Goal: Task Accomplishment & Management: Manage account settings

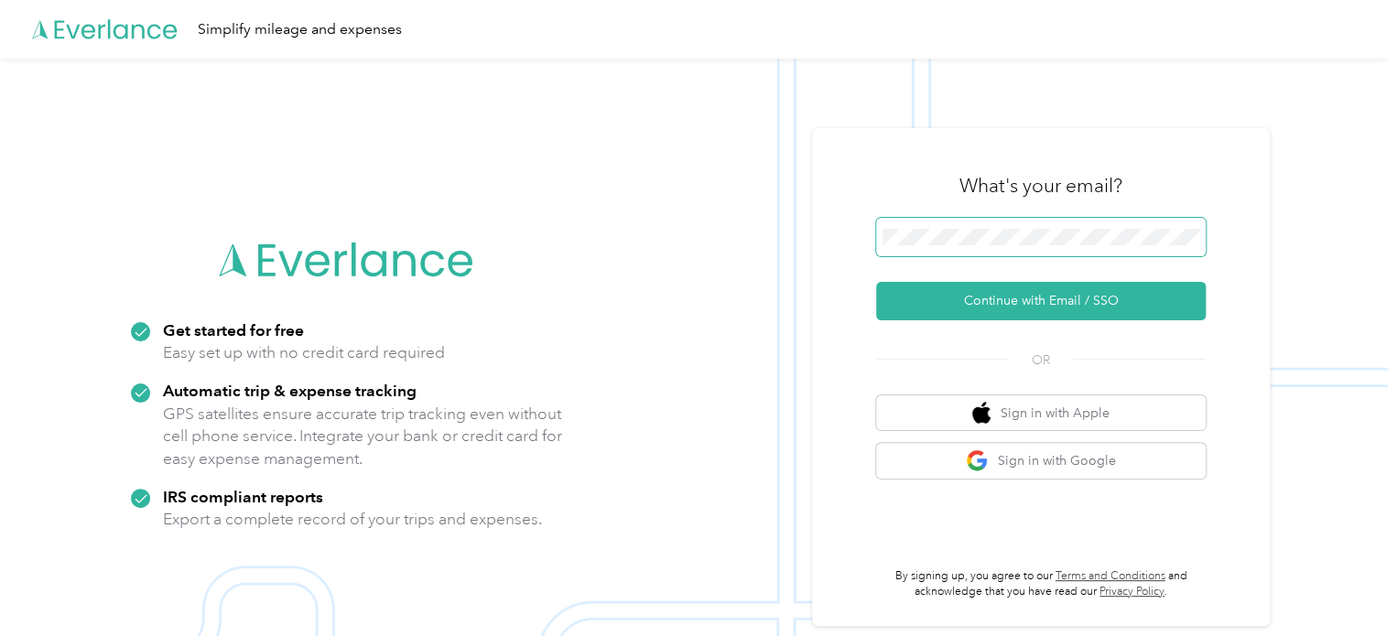
click at [1032, 227] on span at bounding box center [1040, 237] width 329 height 38
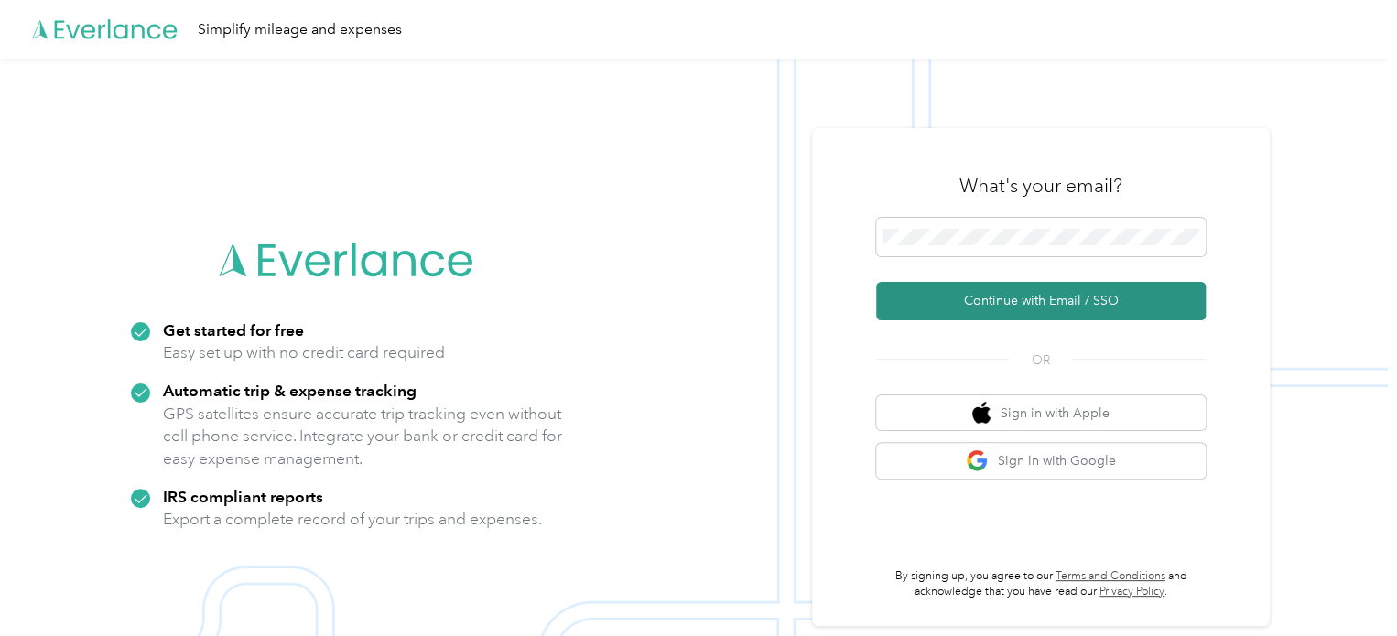
click at [1018, 299] on button "Continue with Email / SSO" at bounding box center [1040, 301] width 329 height 38
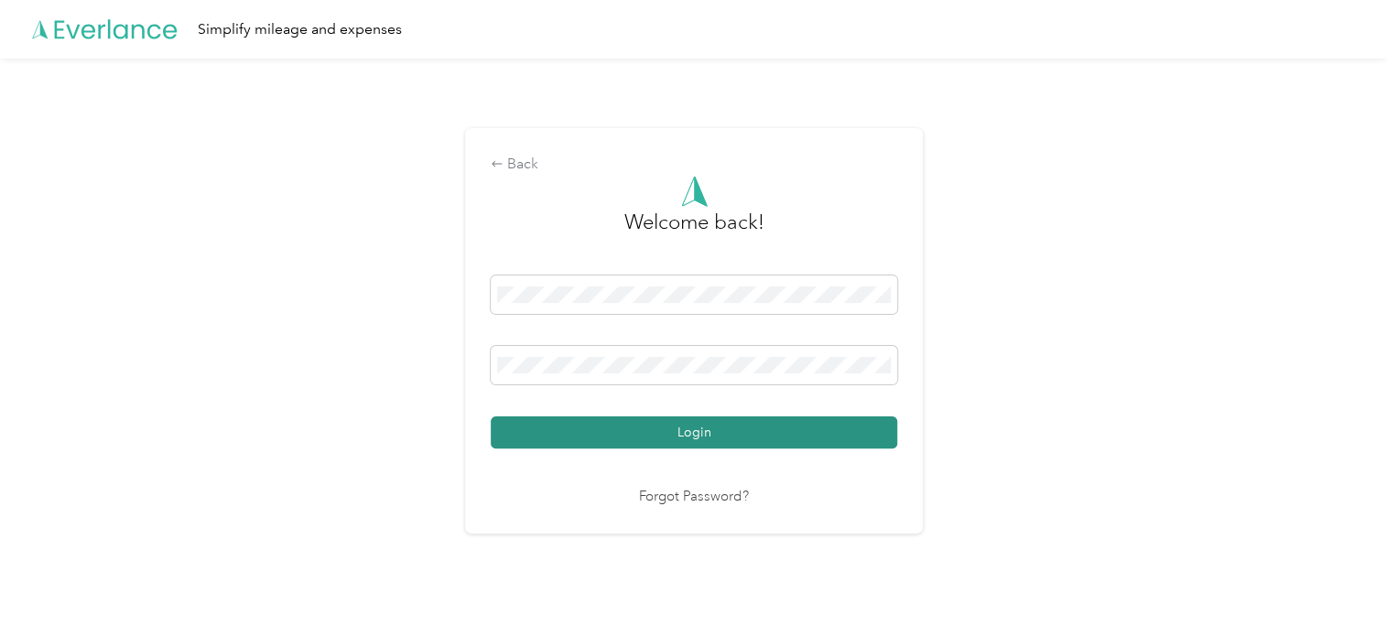
click at [652, 428] on button "Login" at bounding box center [694, 432] width 406 height 32
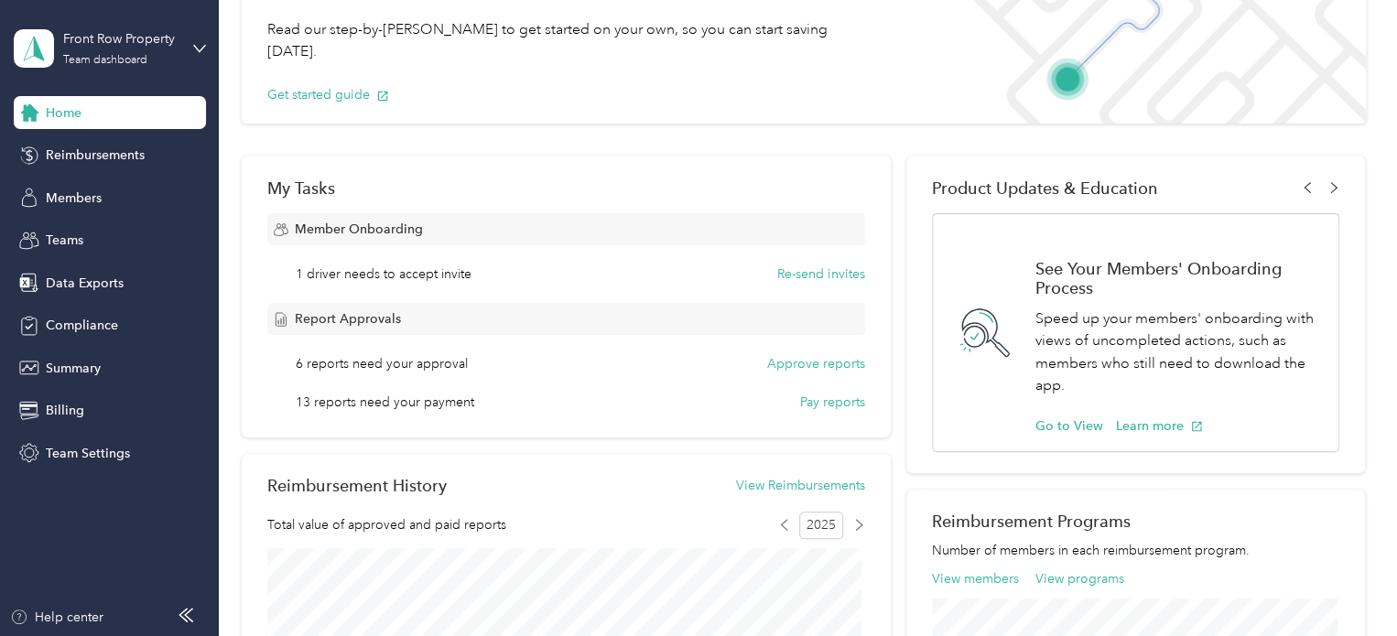
scroll to position [154, 0]
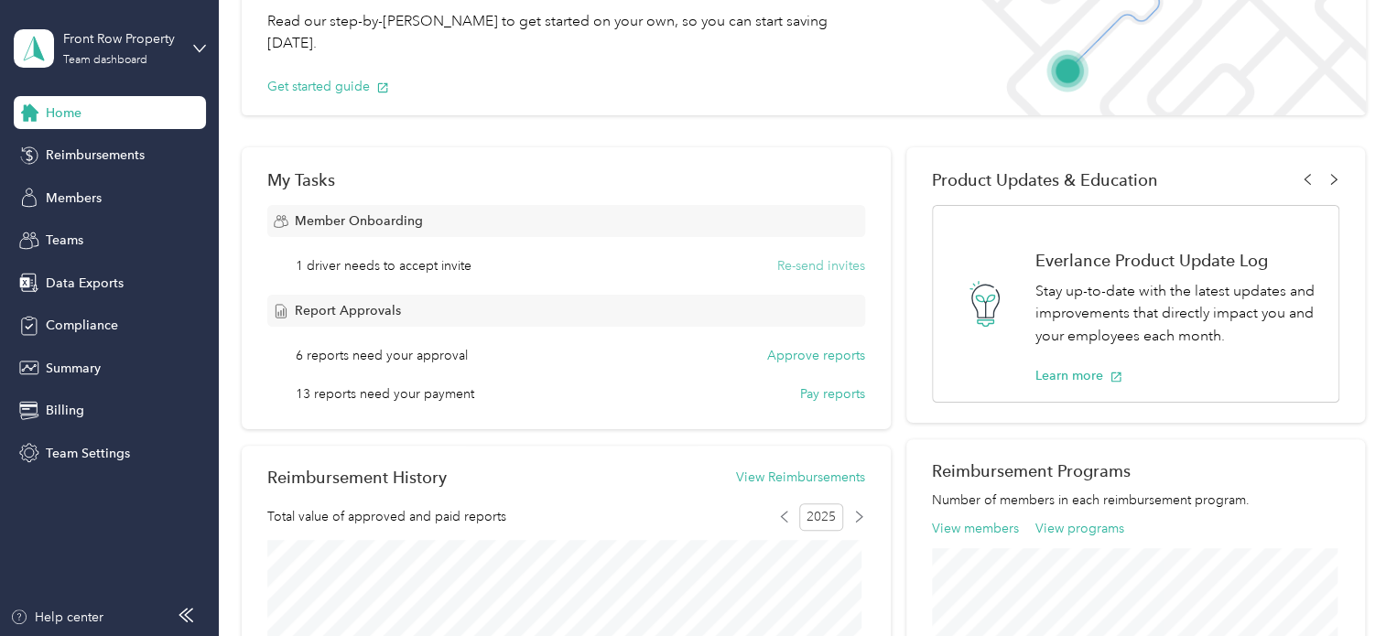
click at [834, 262] on button "Re-send invites" at bounding box center [821, 265] width 88 height 19
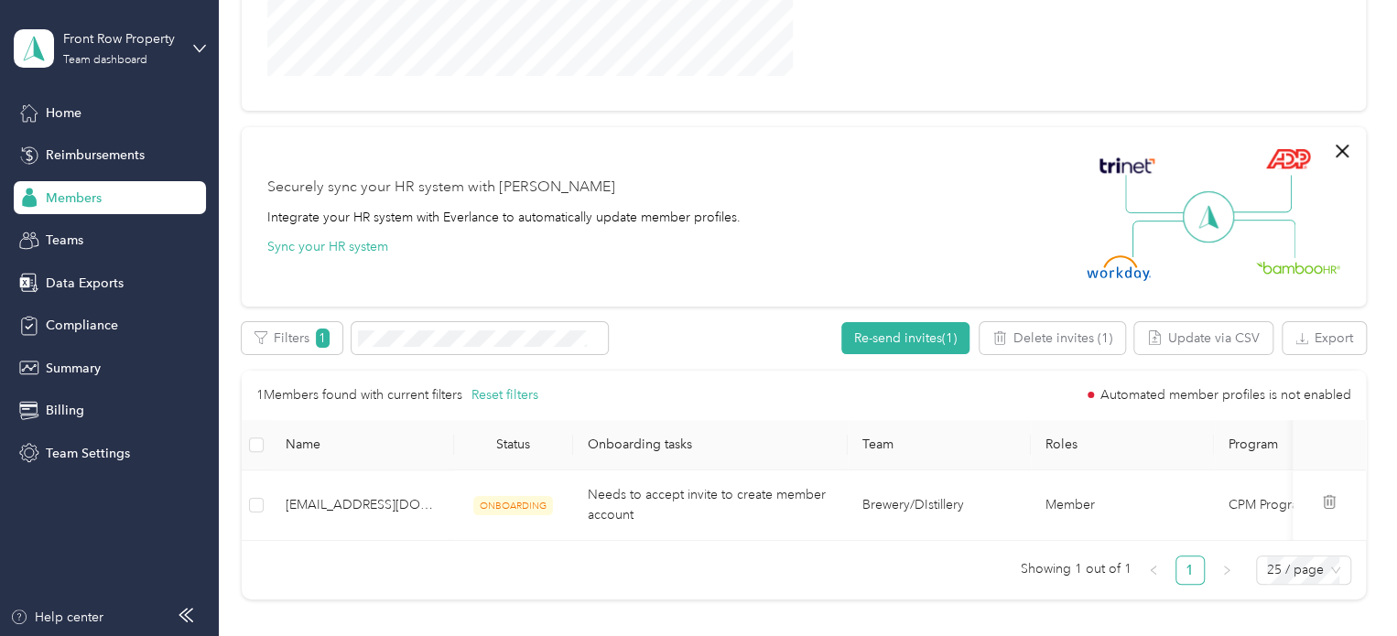
scroll to position [409, 0]
click at [1052, 340] on button "Delete invites ( 1 )" at bounding box center [1052, 339] width 146 height 32
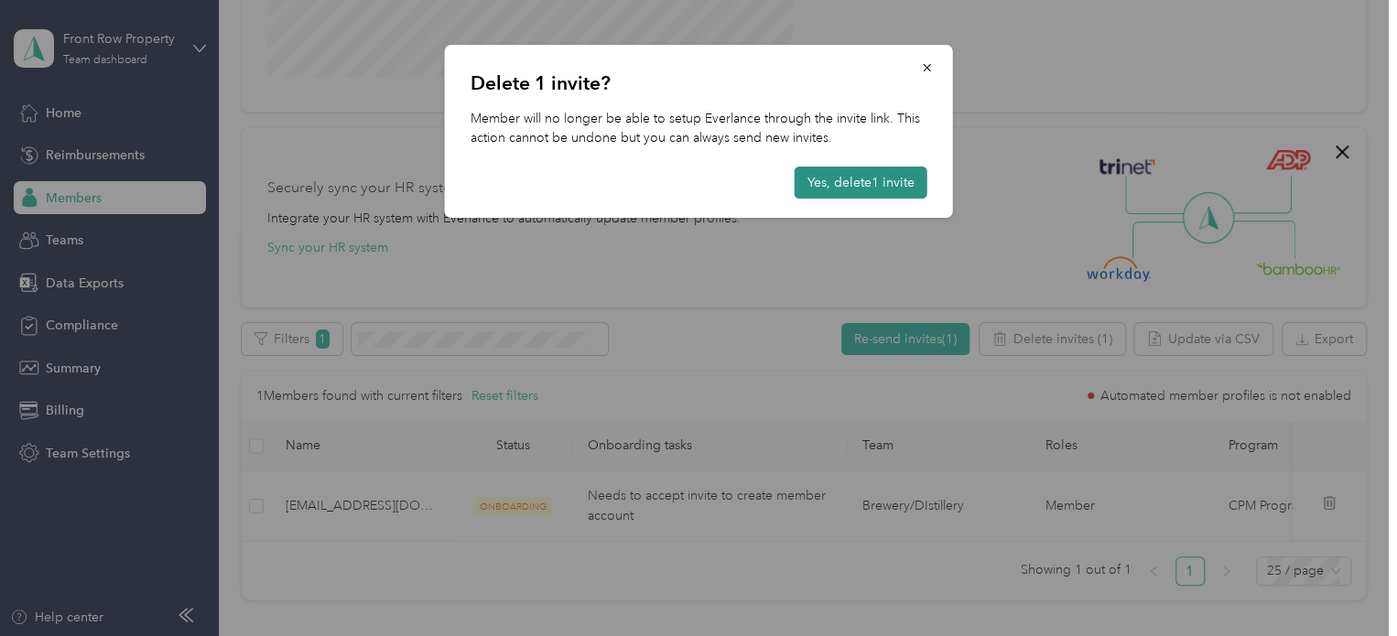
click at [864, 180] on button "Yes, delete 1 invite" at bounding box center [860, 183] width 133 height 32
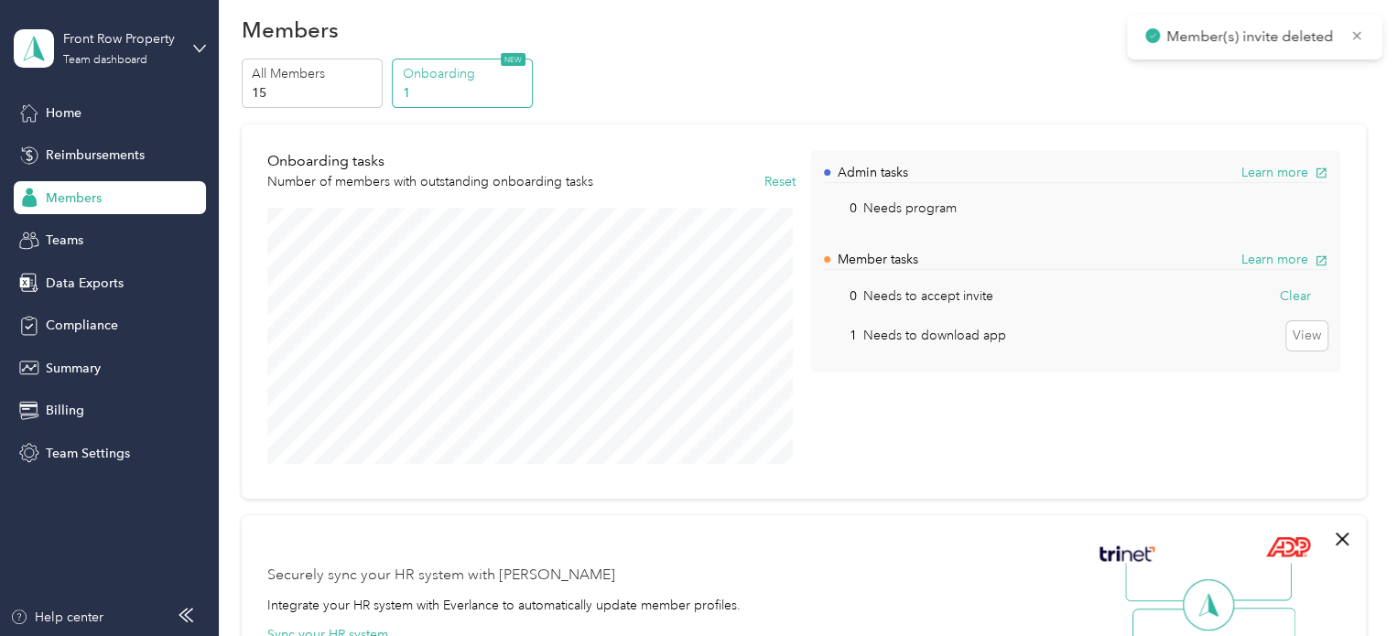
scroll to position [14, 0]
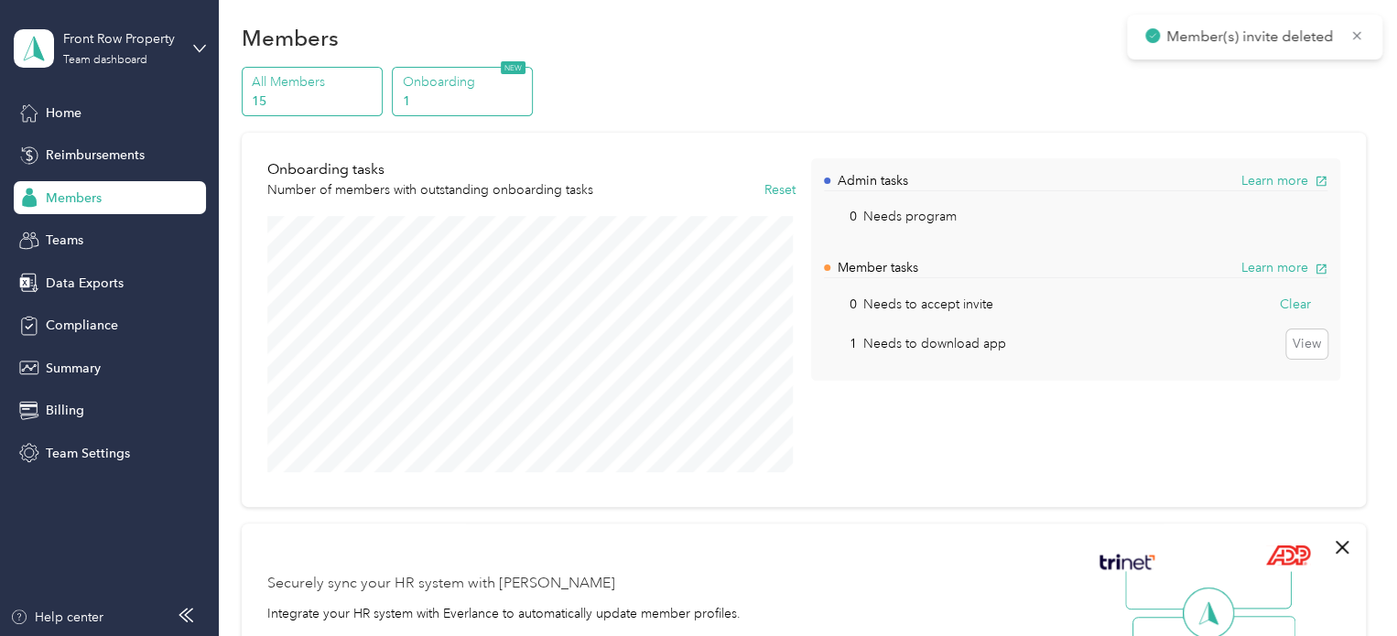
click at [315, 76] on p "All Members" at bounding box center [314, 81] width 124 height 19
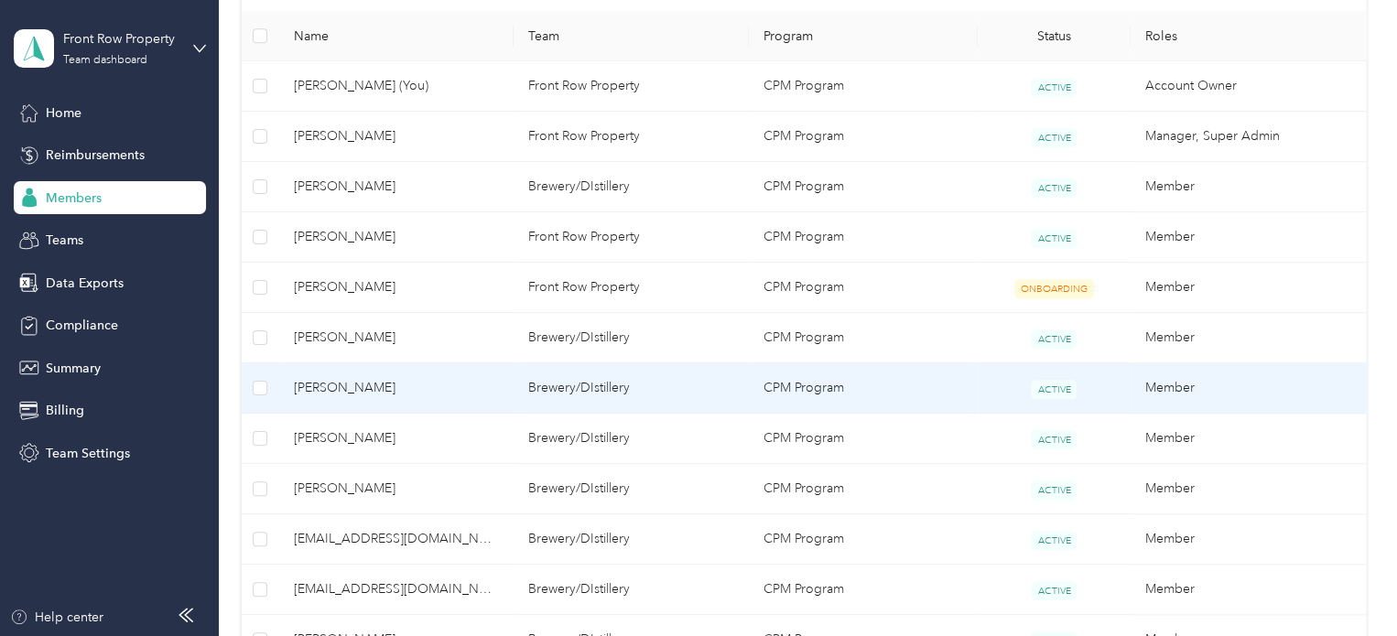
scroll to position [478, 0]
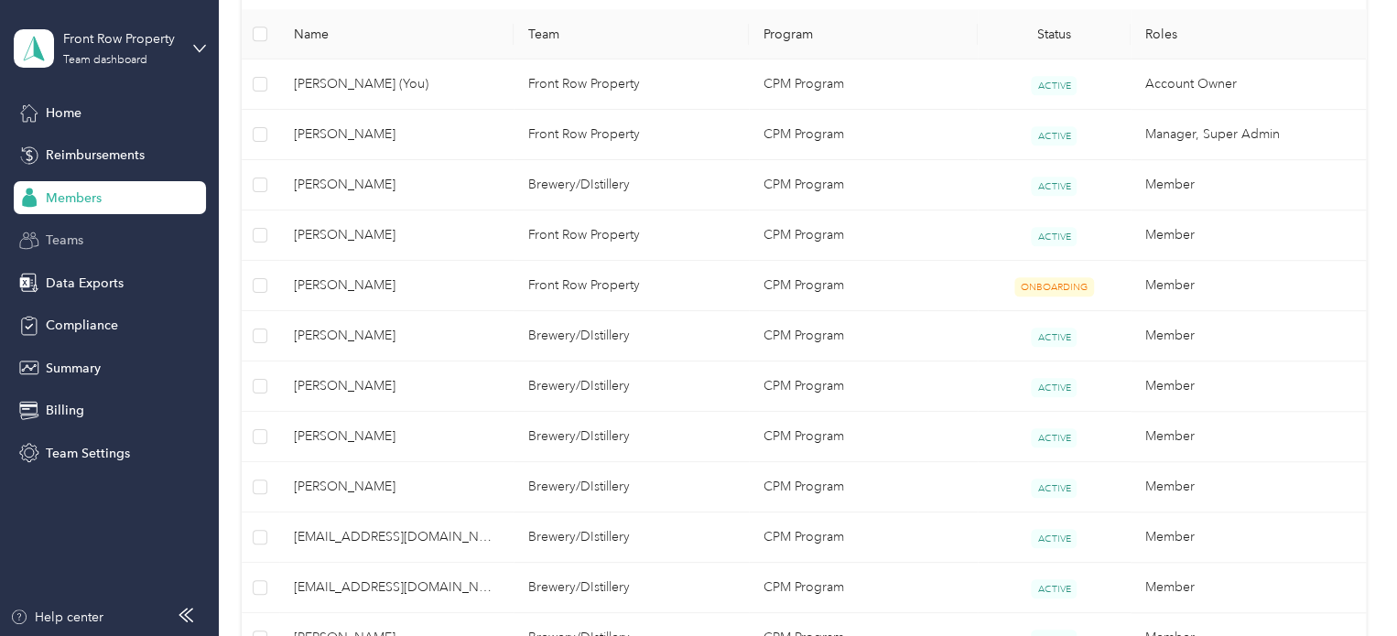
click at [71, 239] on span "Teams" at bounding box center [65, 240] width 38 height 19
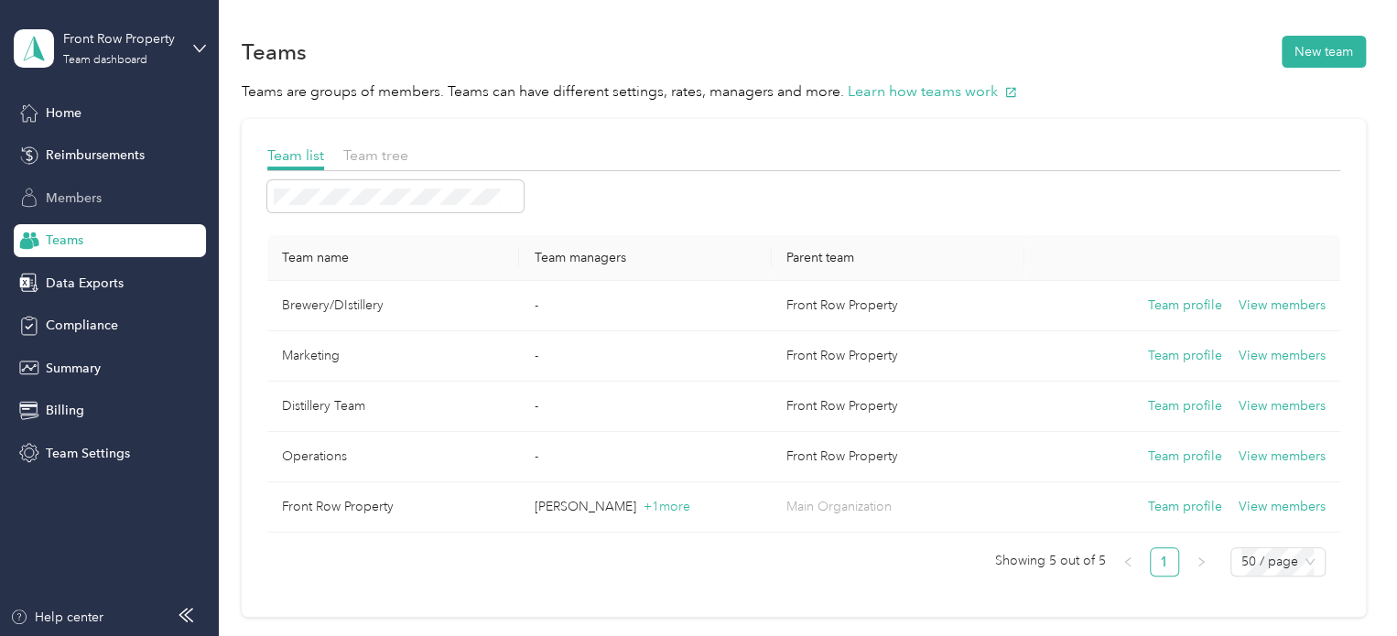
click at [95, 193] on span "Members" at bounding box center [74, 198] width 56 height 19
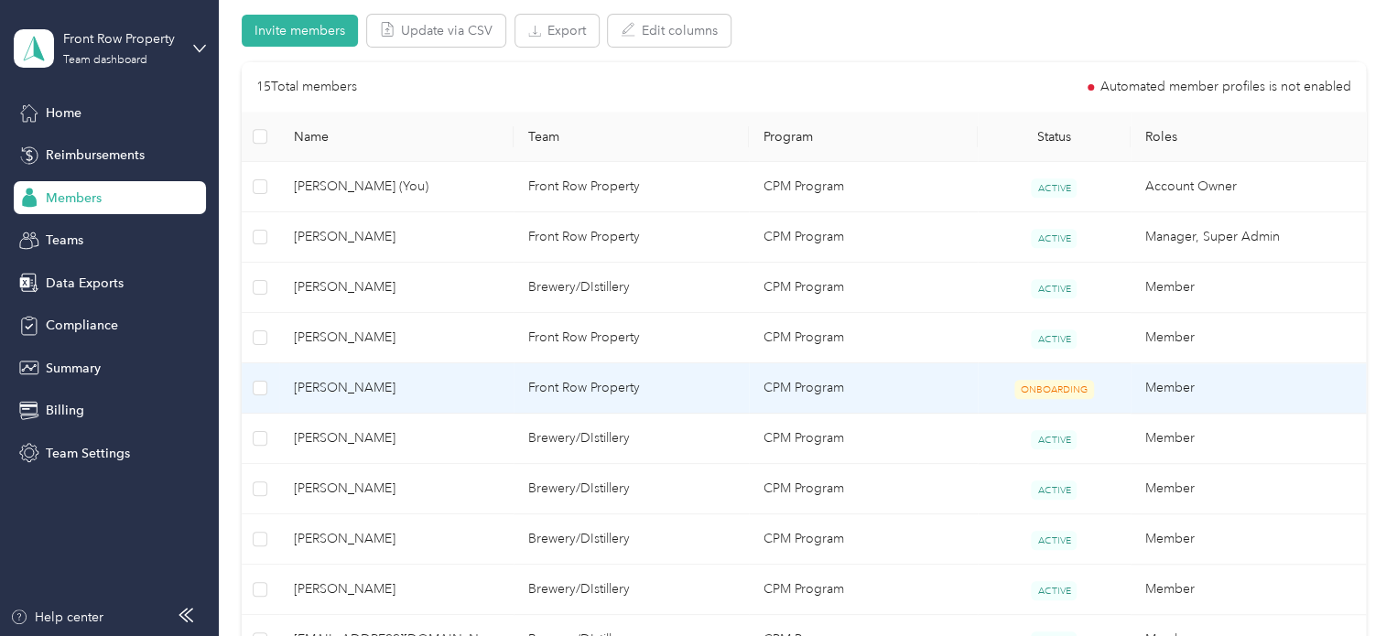
scroll to position [381, 0]
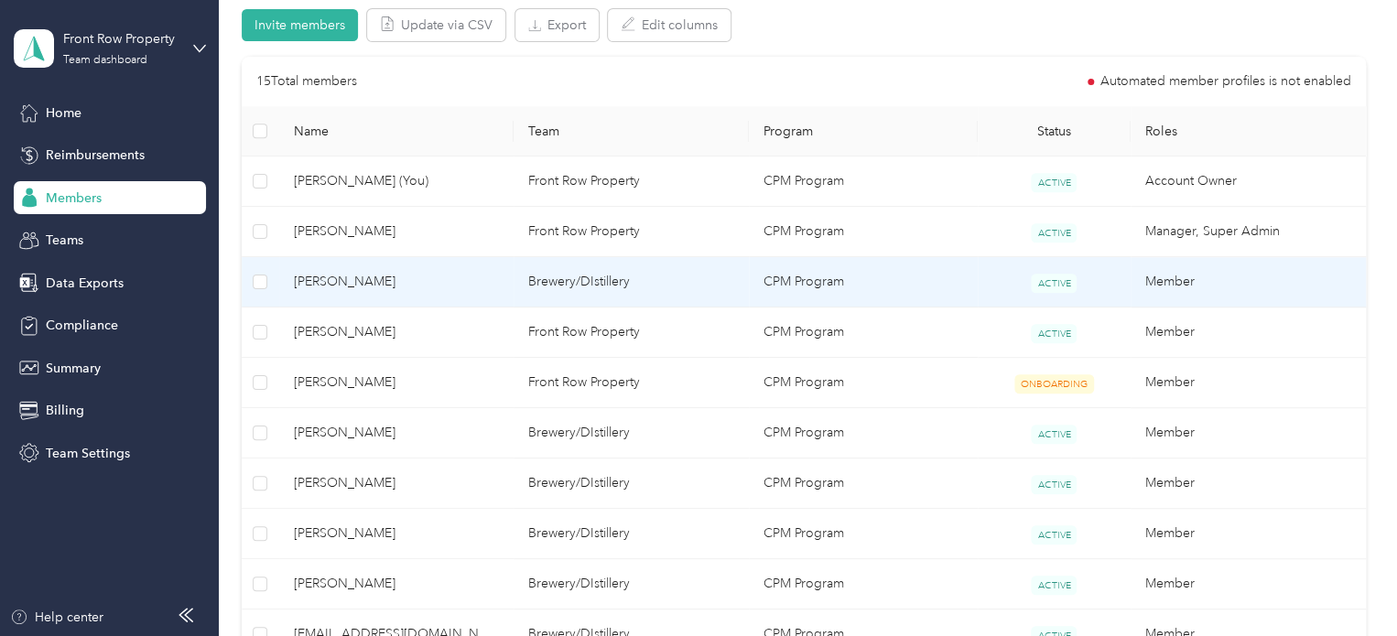
click at [1149, 271] on td "Member" at bounding box center [1247, 282] width 235 height 50
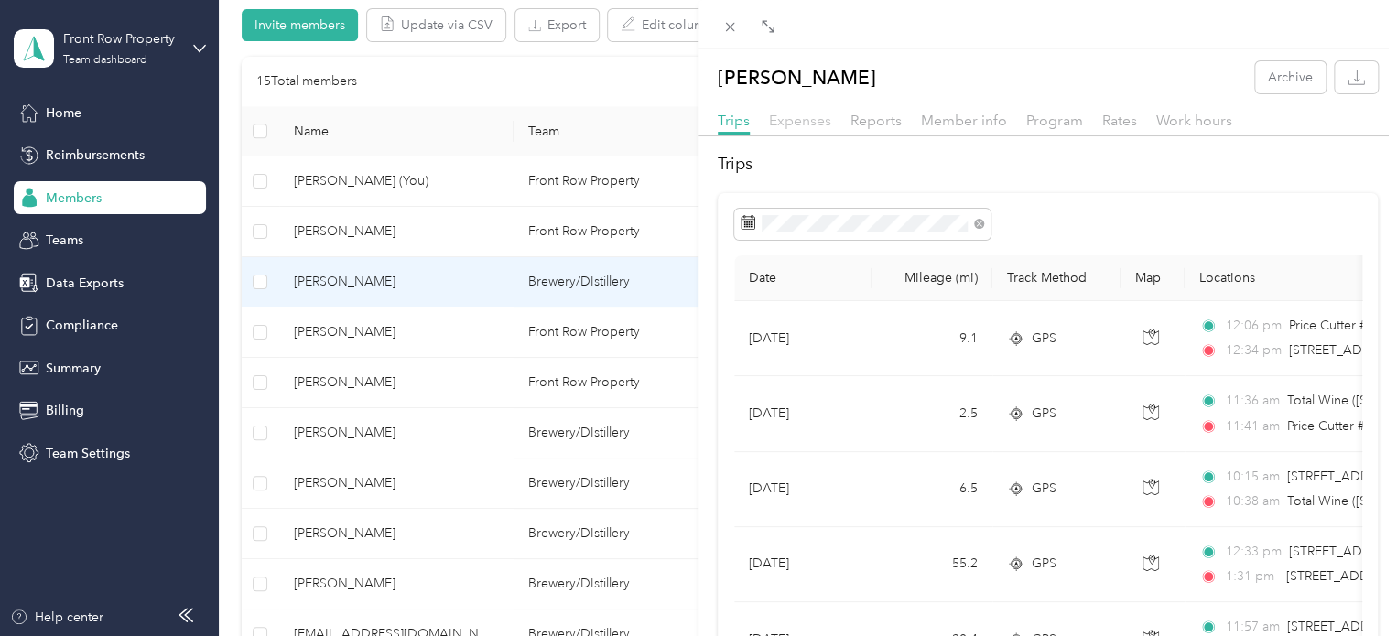
click at [789, 126] on span "Expenses" at bounding box center [800, 120] width 62 height 17
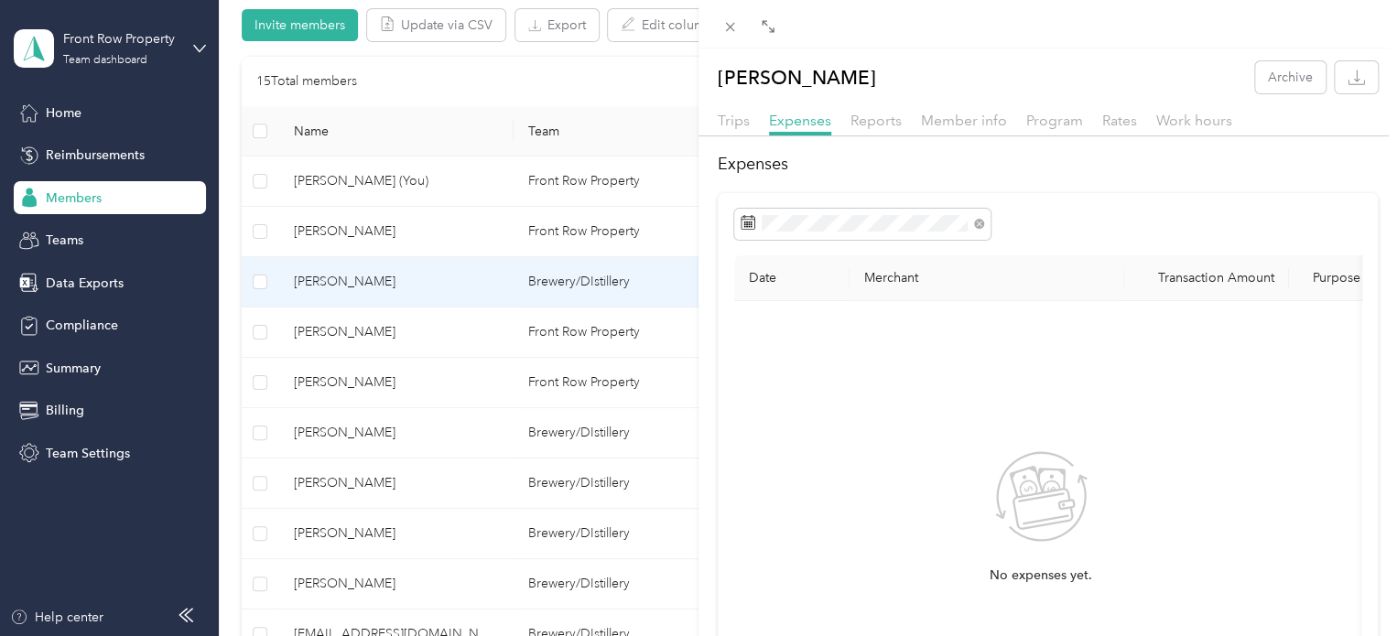
click at [873, 94] on div "[PERSON_NAME] Archive Trips Expenses Reports Member info Program Rates Work hou…" at bounding box center [1047, 446] width 698 height 770
click at [870, 121] on span "Reports" at bounding box center [875, 120] width 51 height 17
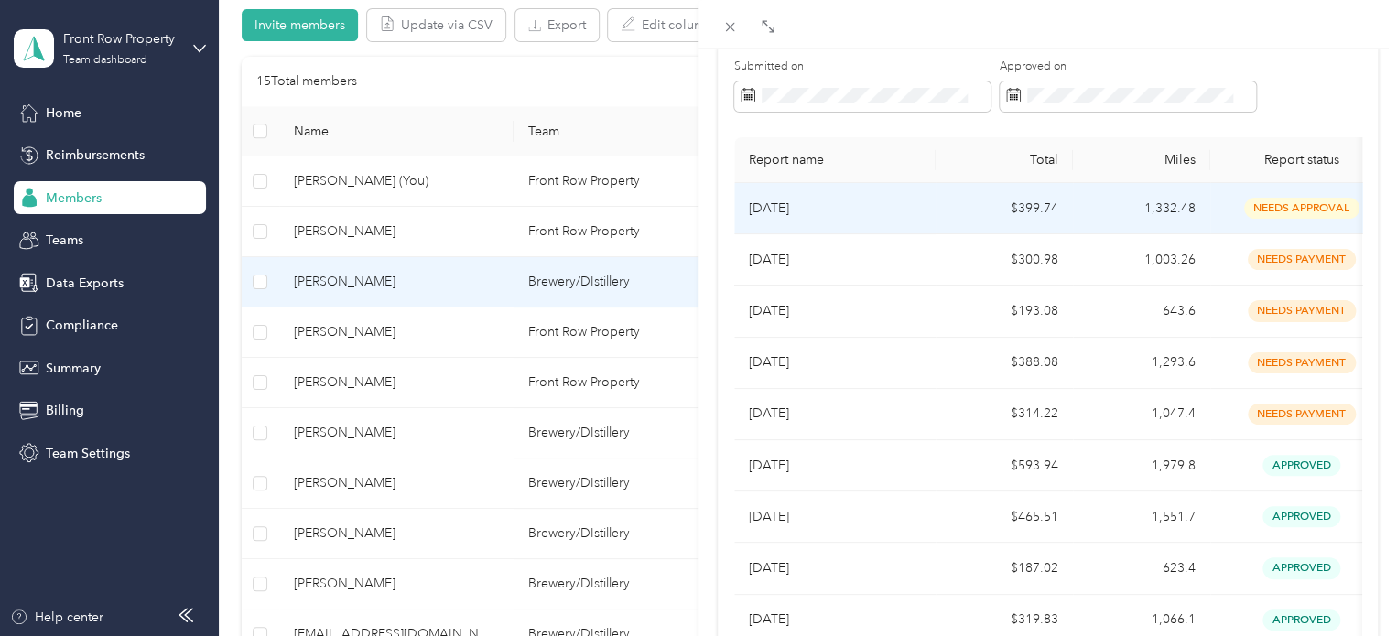
scroll to position [152, 0]
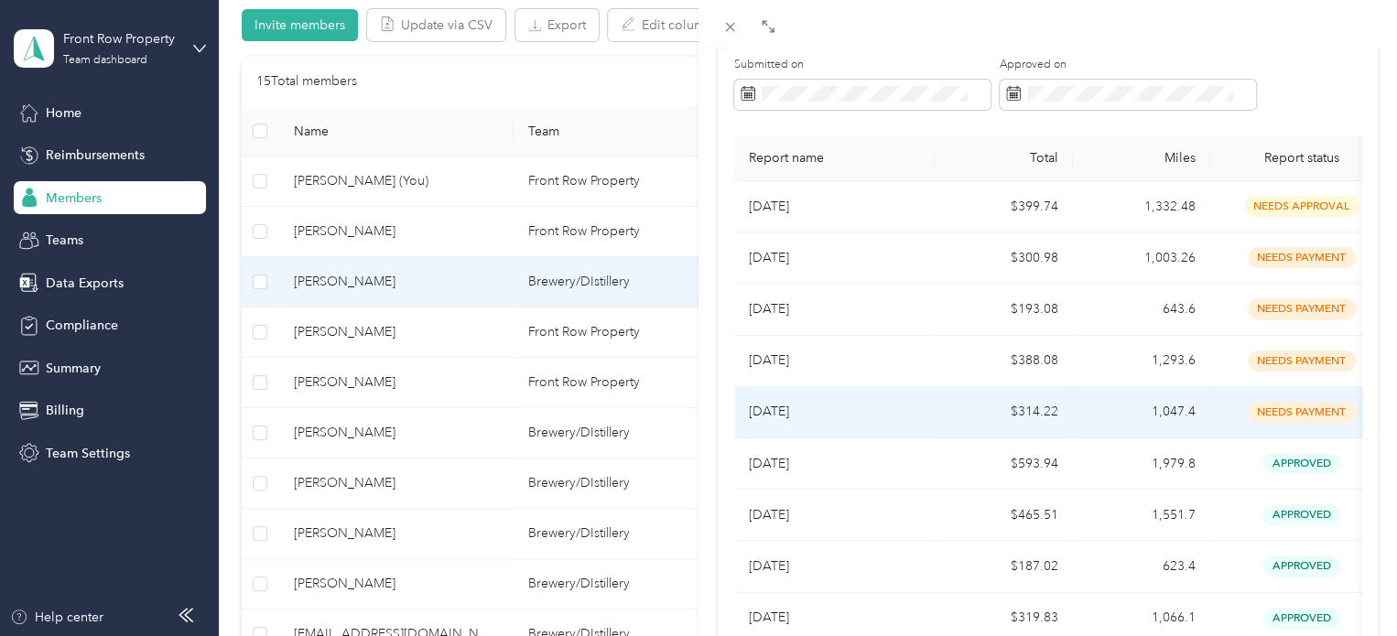
click at [806, 408] on p "[DATE]" at bounding box center [835, 412] width 172 height 20
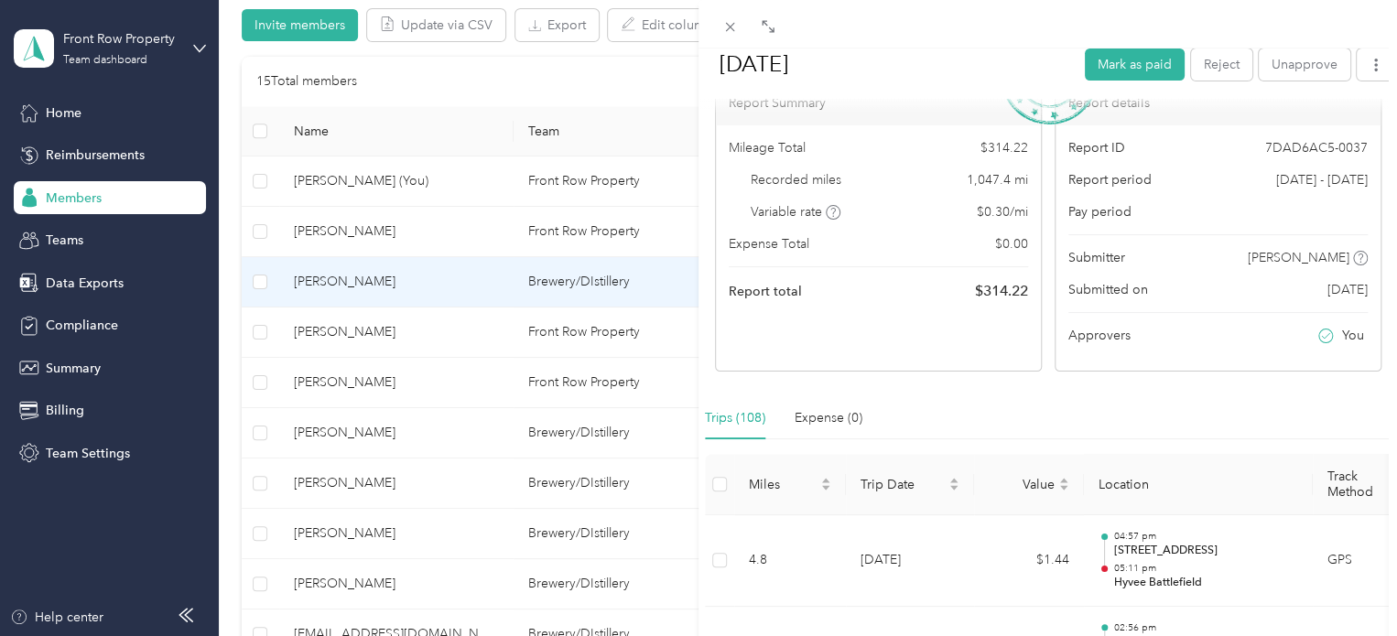
scroll to position [0, 0]
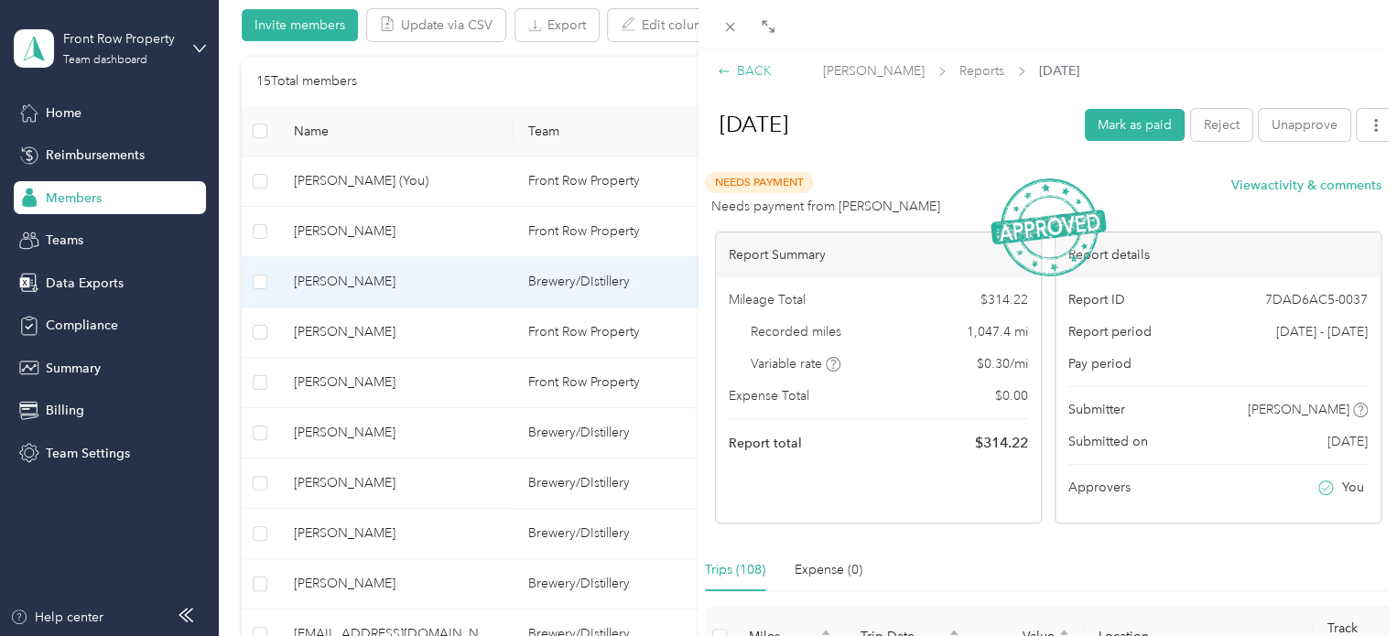
click at [754, 64] on div "BACK" at bounding box center [744, 70] width 54 height 19
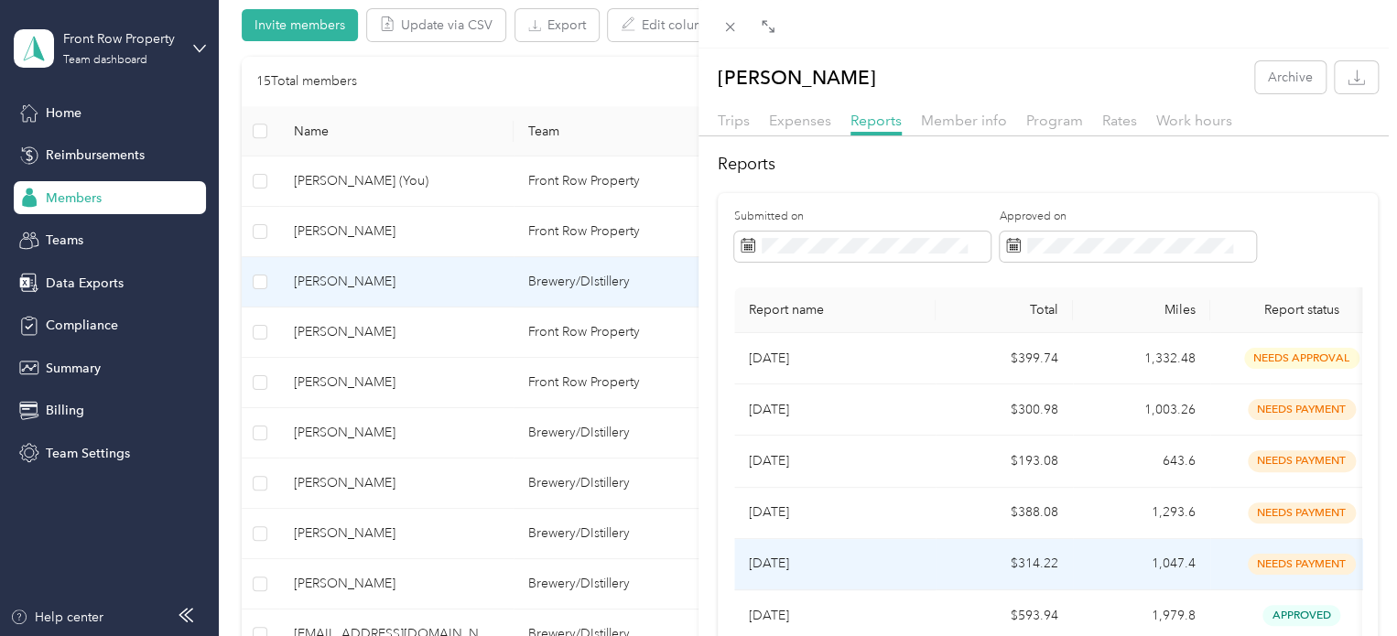
click at [777, 547] on td "[DATE]" at bounding box center [834, 564] width 201 height 51
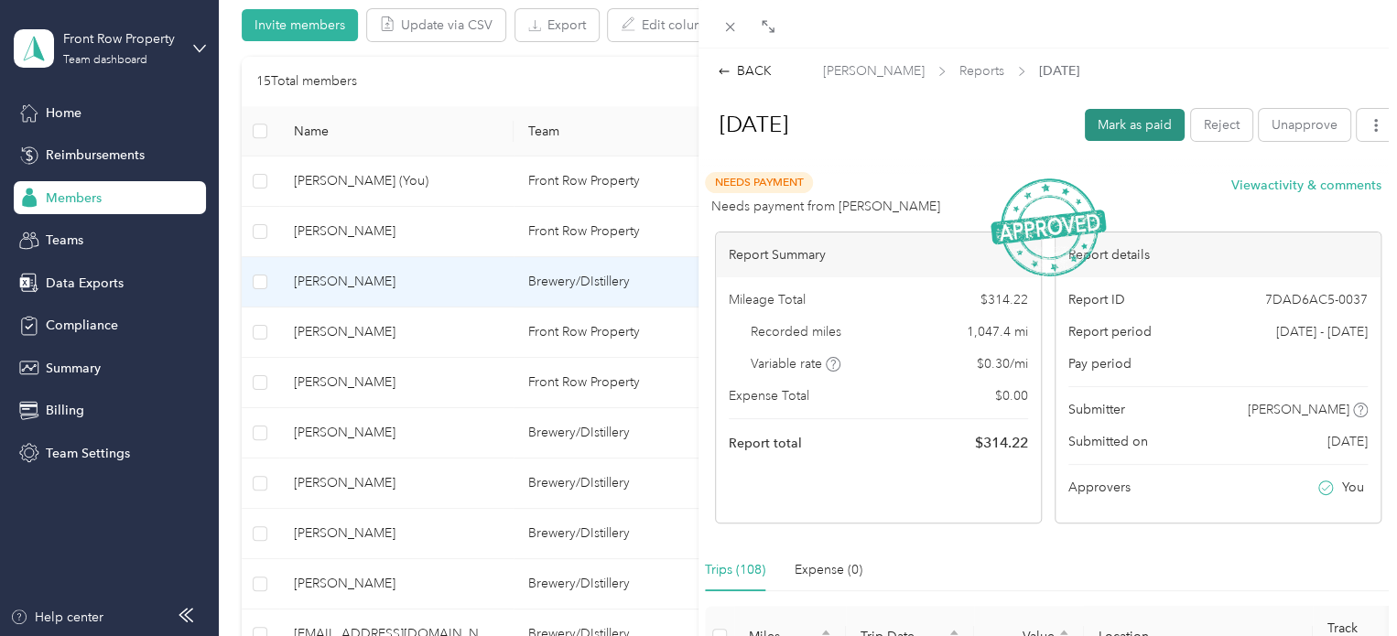
click at [1110, 122] on button "Mark as paid" at bounding box center [1134, 125] width 100 height 32
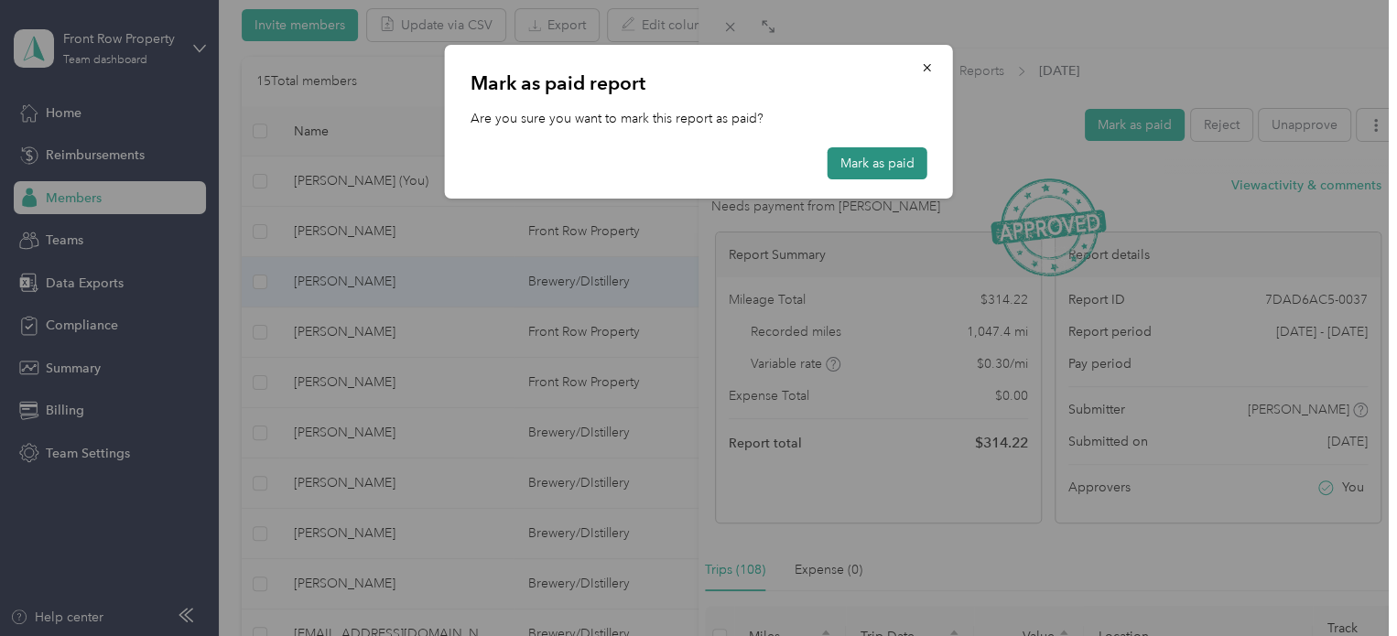
click at [875, 169] on button "Mark as paid" at bounding box center [877, 163] width 100 height 32
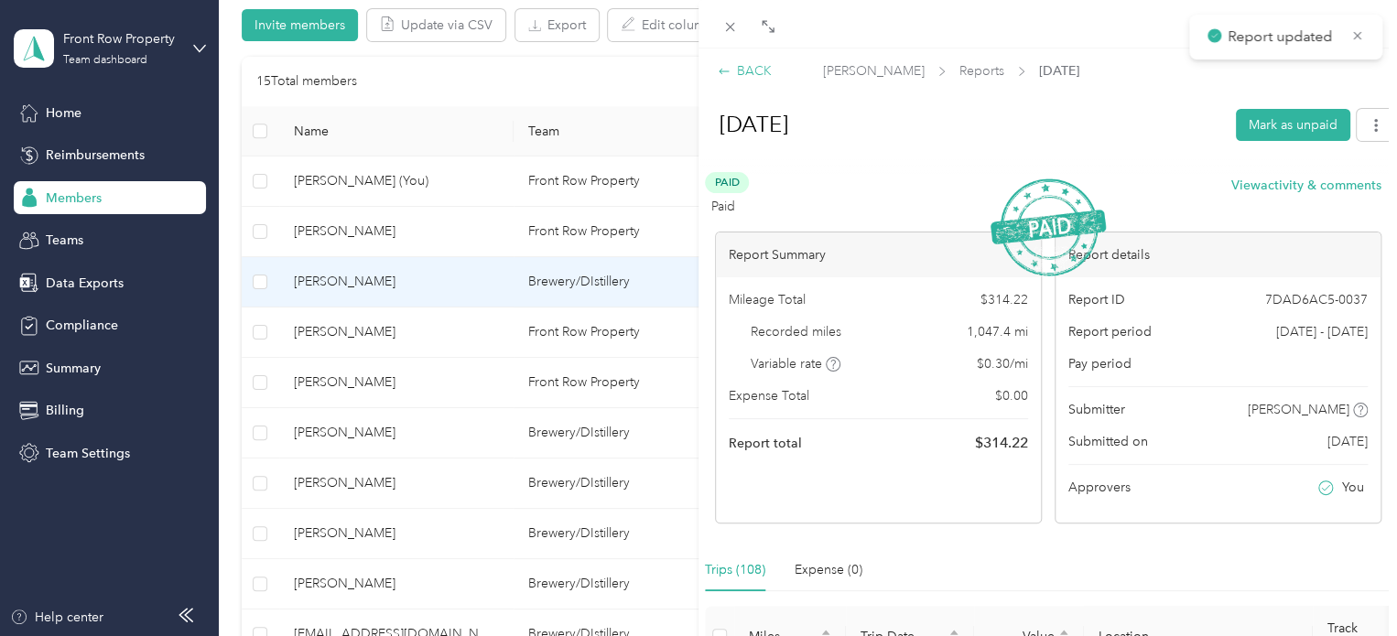
click at [750, 70] on div "BACK" at bounding box center [744, 70] width 54 height 19
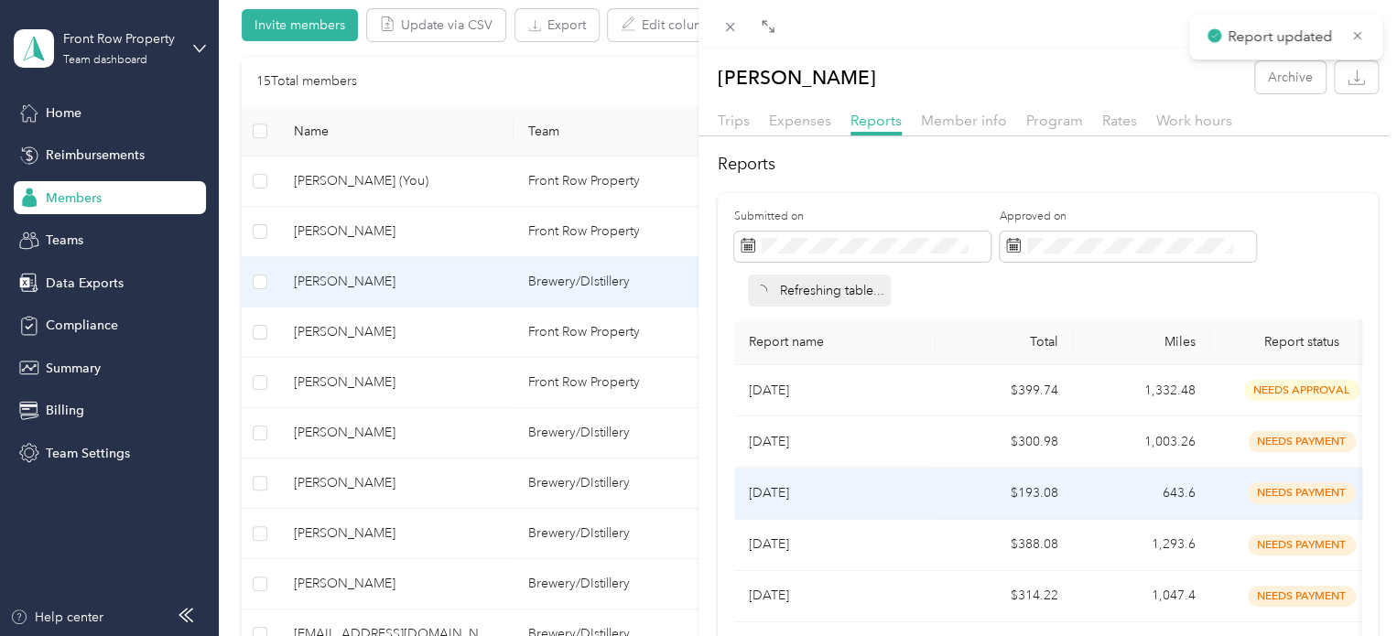
scroll to position [216, 0]
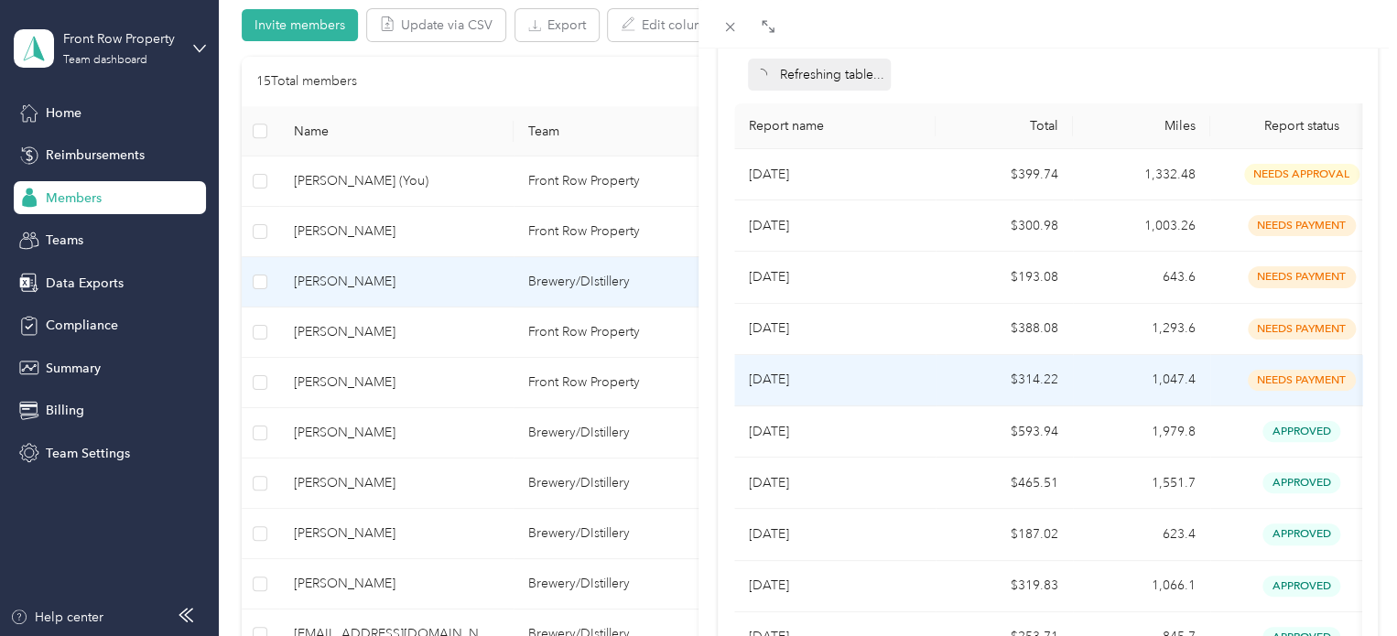
click at [969, 383] on td "$314.22" at bounding box center [1003, 380] width 137 height 51
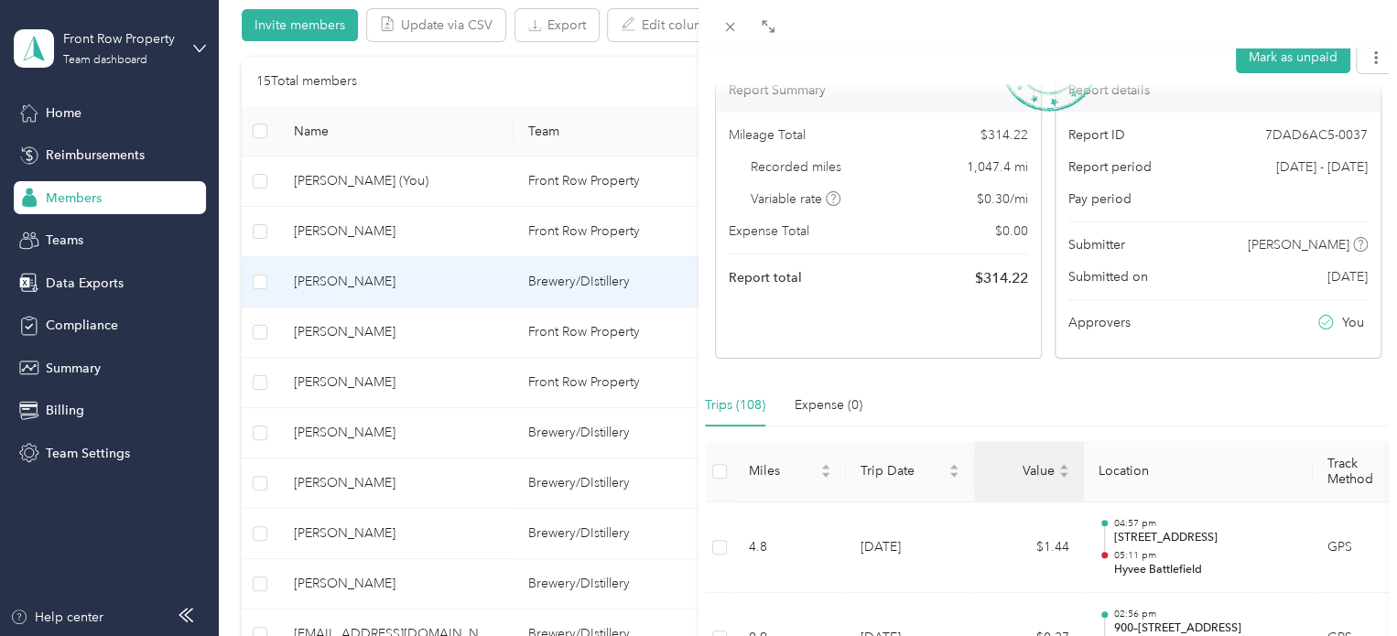
scroll to position [0, 0]
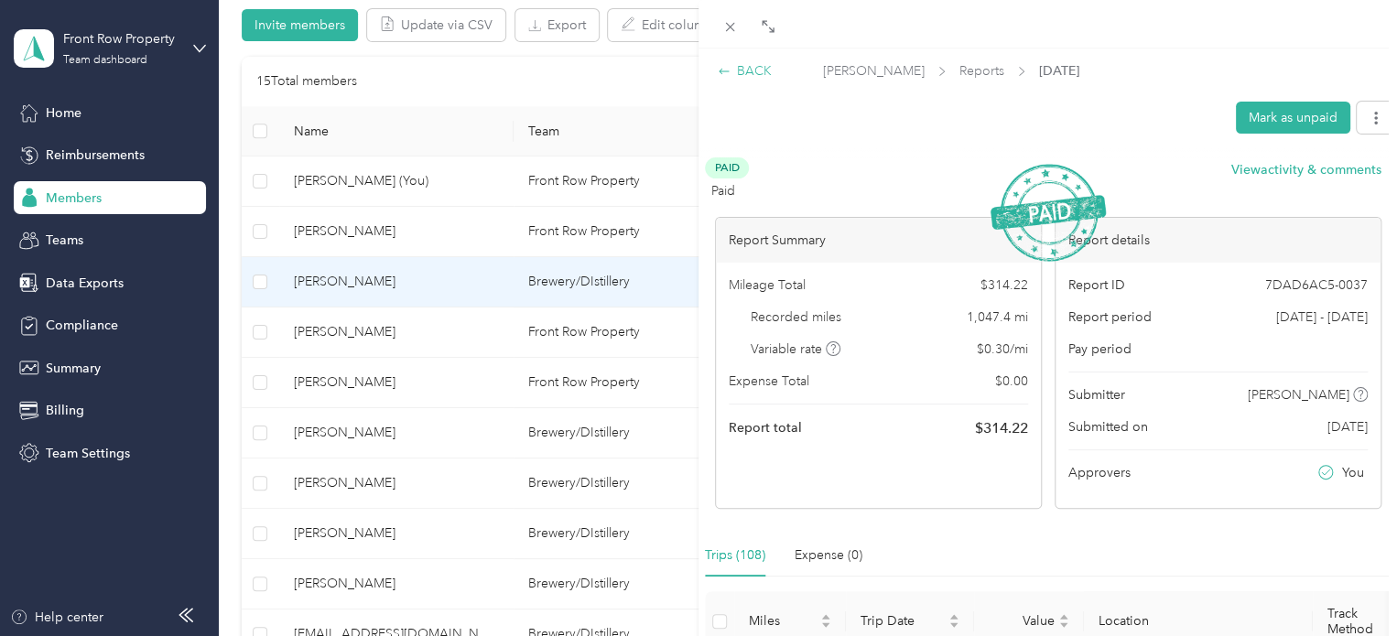
click at [743, 76] on div "BACK" at bounding box center [744, 70] width 54 height 19
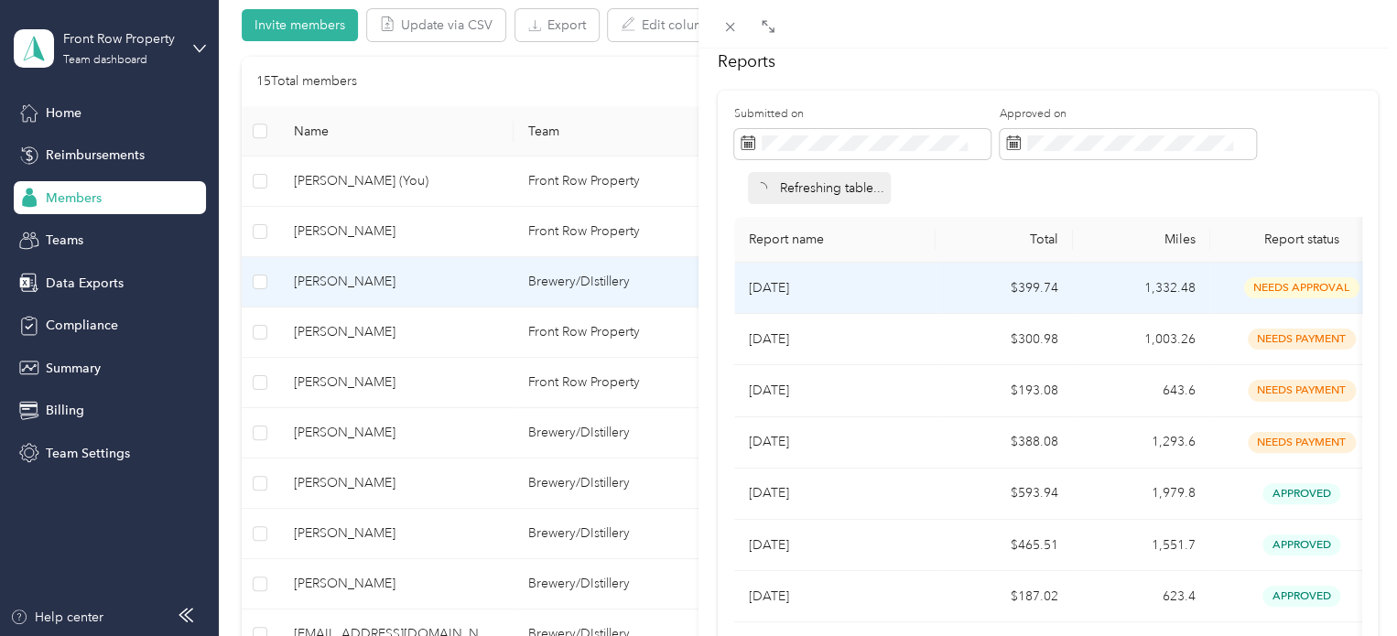
scroll to position [124, 0]
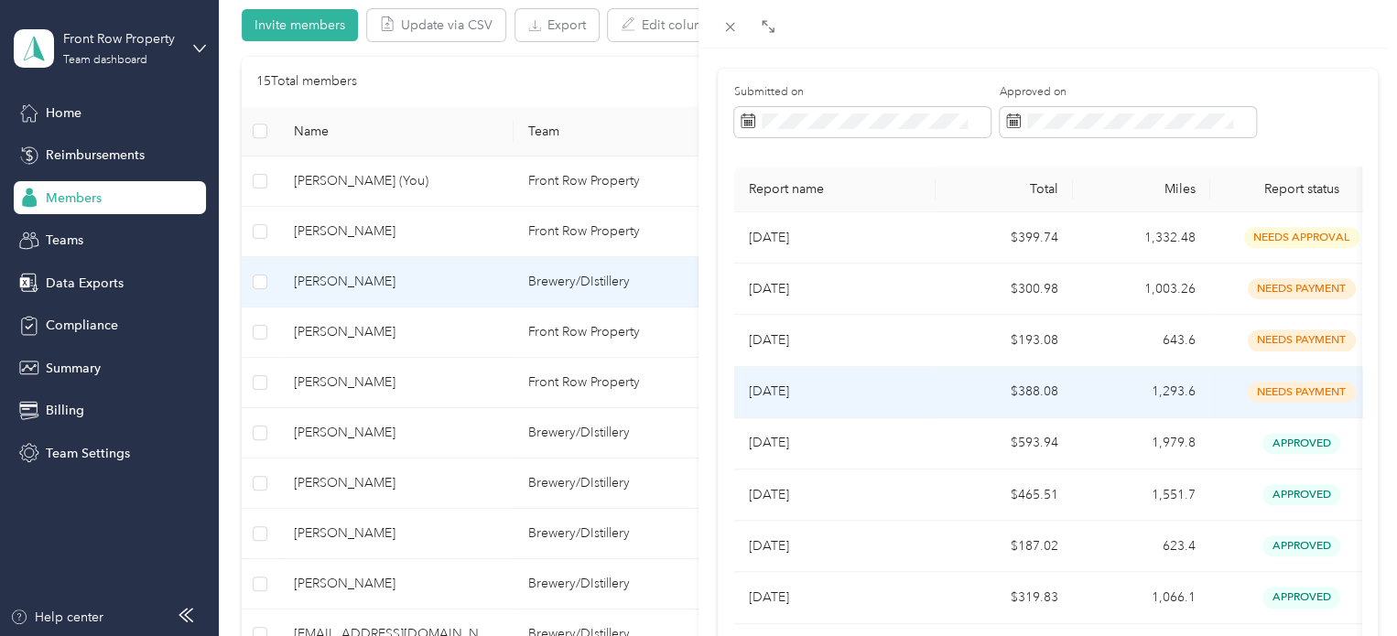
click at [935, 410] on td "$388.08" at bounding box center [1003, 392] width 137 height 51
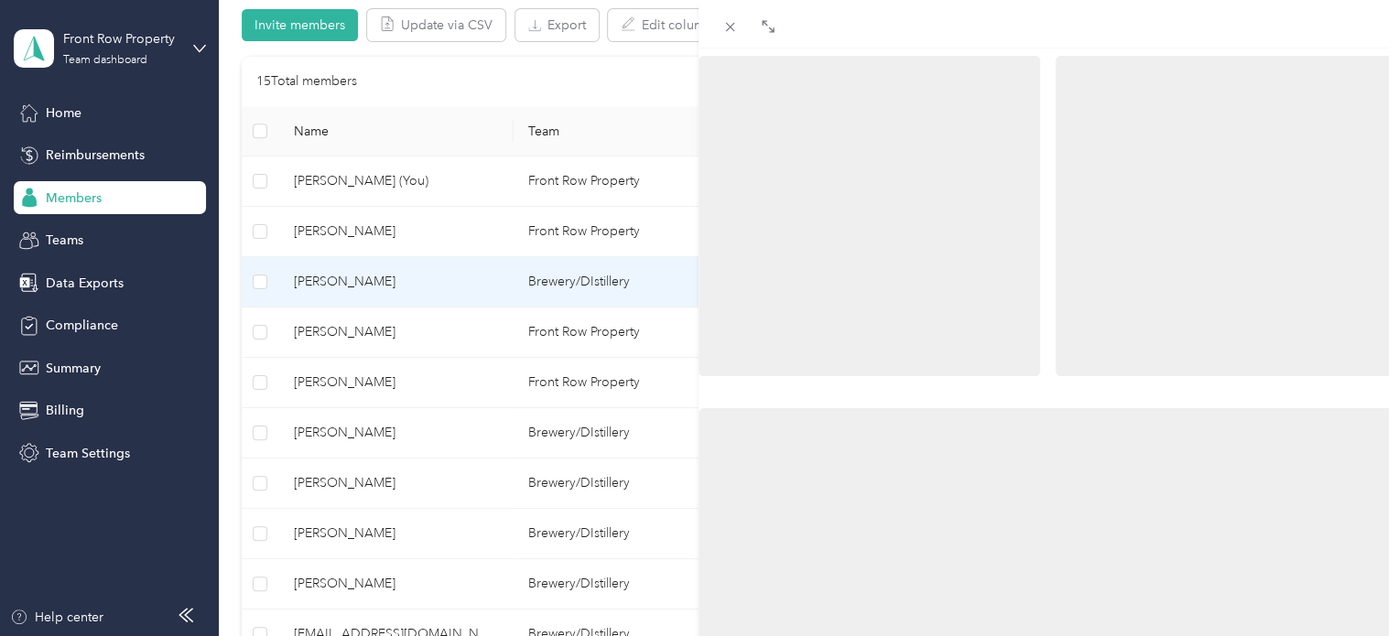
scroll to position [0, 0]
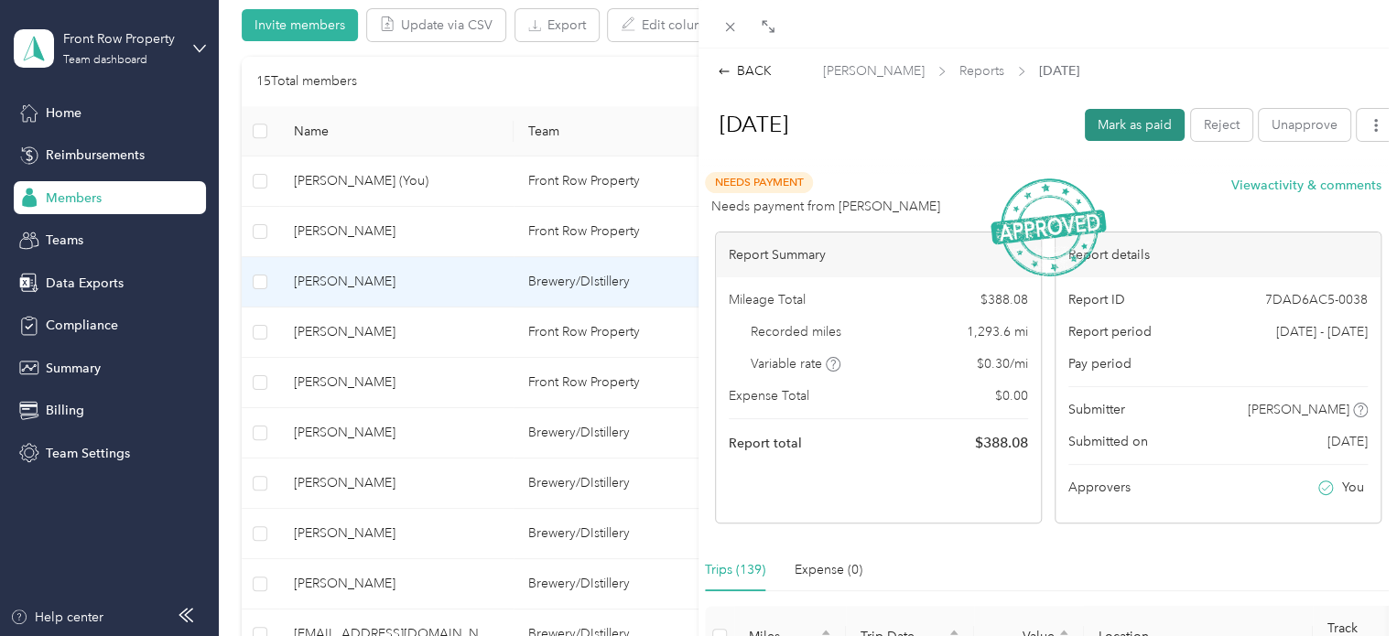
click at [1111, 138] on button "Mark as paid" at bounding box center [1134, 125] width 100 height 32
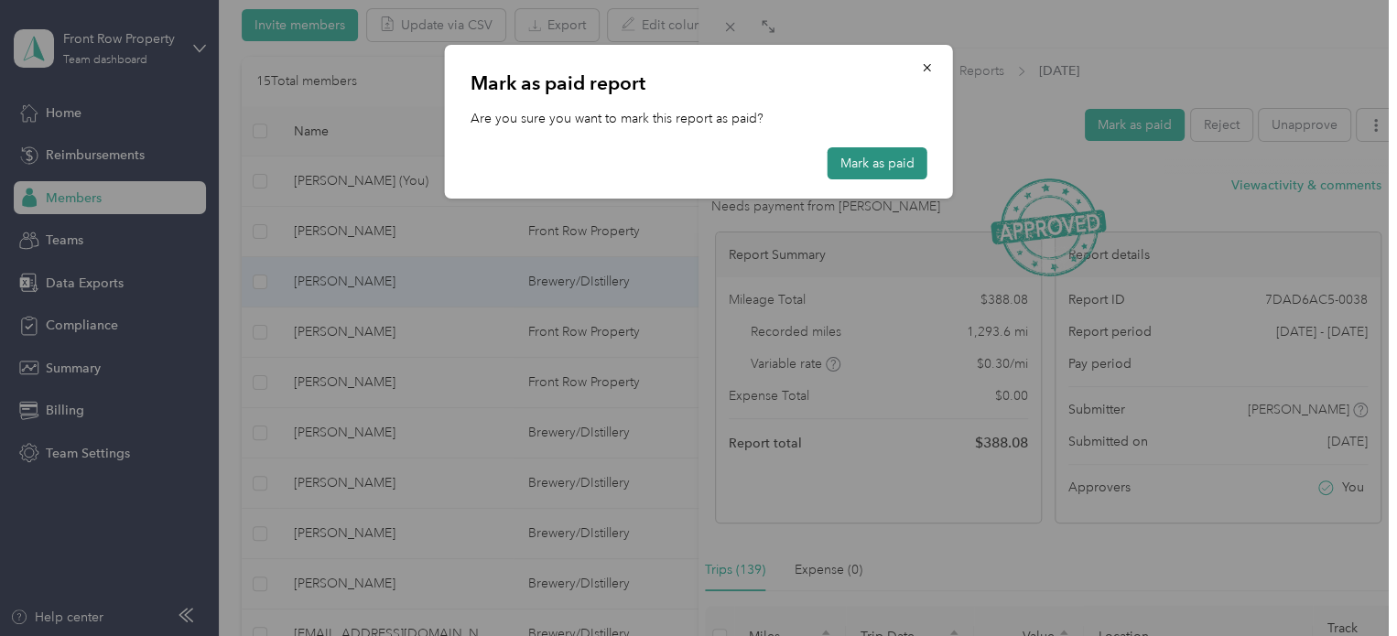
click at [871, 165] on button "Mark as paid" at bounding box center [877, 163] width 100 height 32
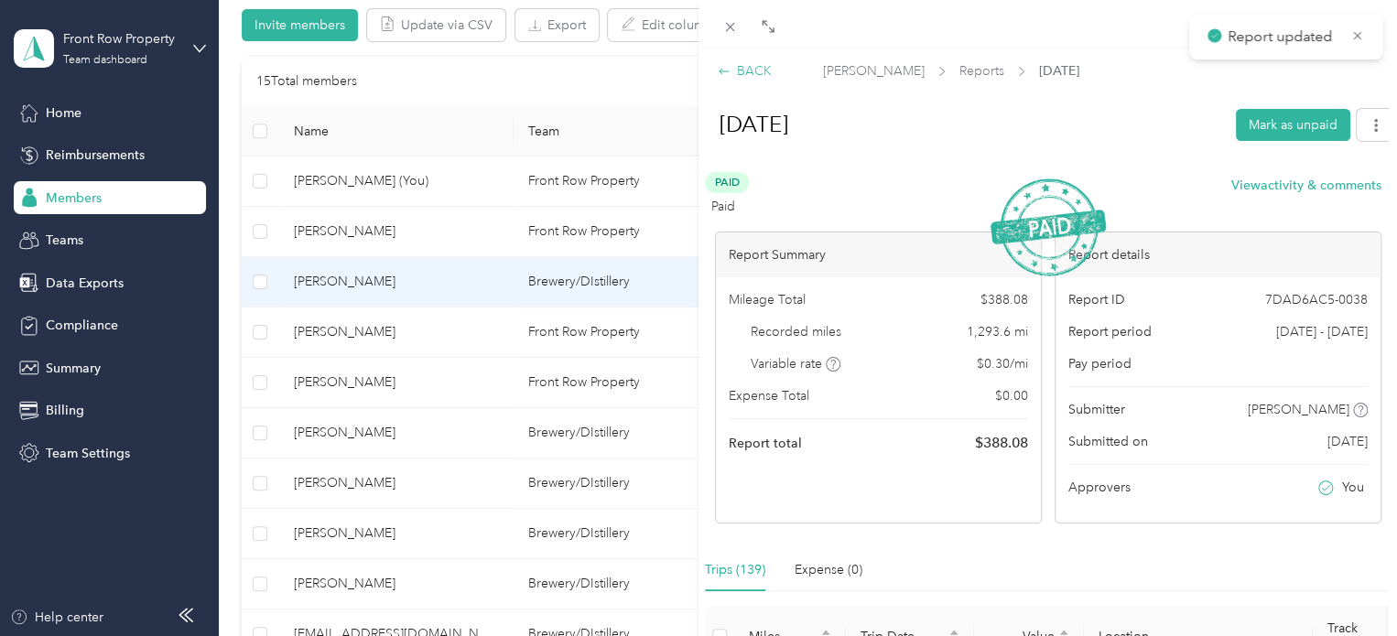
click at [761, 77] on div "BACK" at bounding box center [744, 70] width 54 height 19
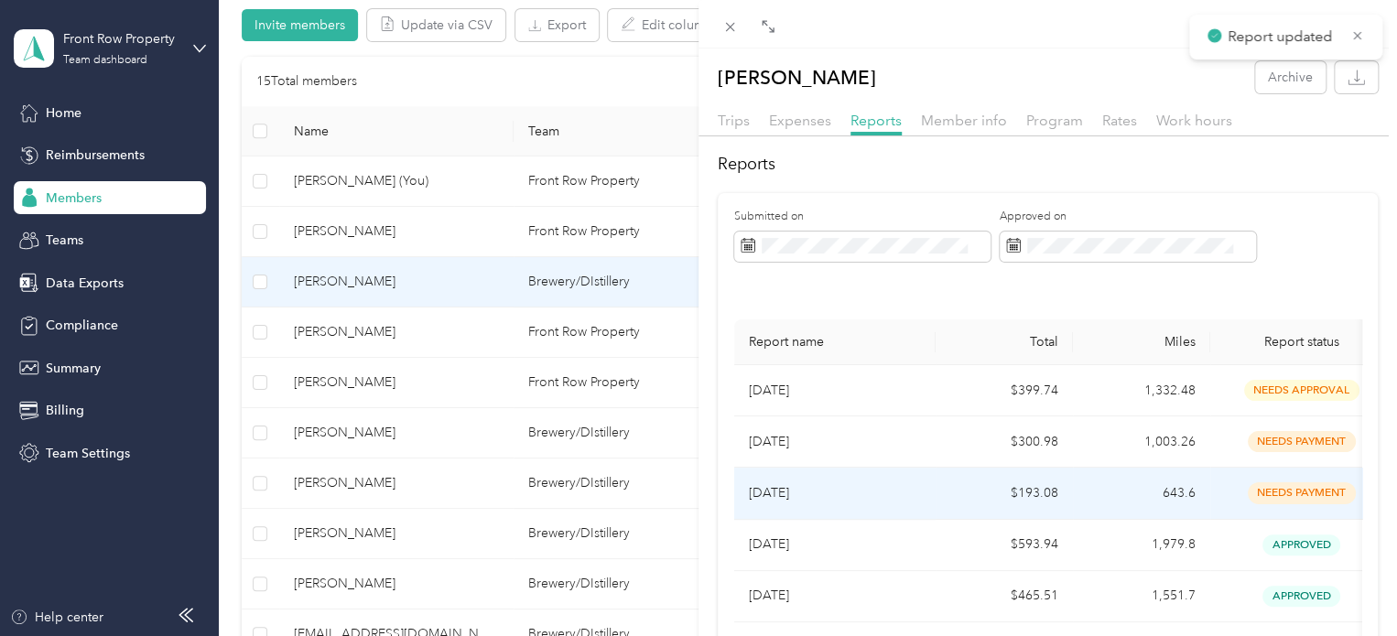
scroll to position [98, 0]
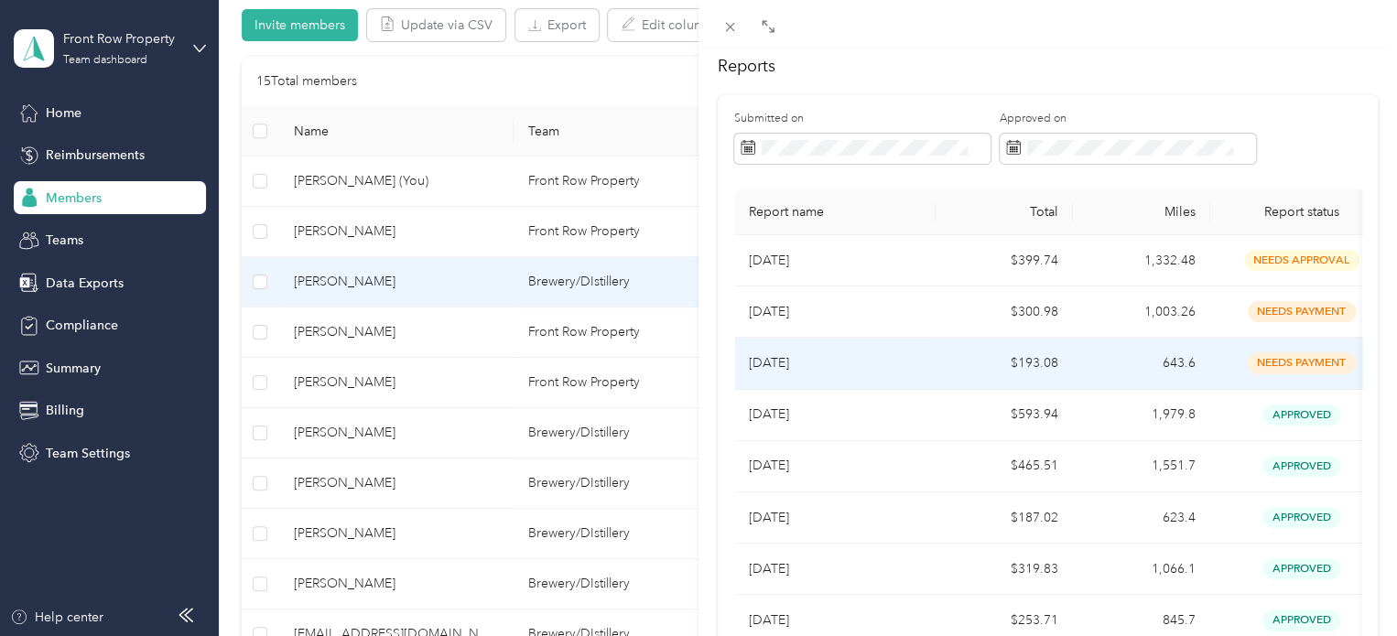
click at [842, 360] on p "[DATE]" at bounding box center [835, 363] width 172 height 20
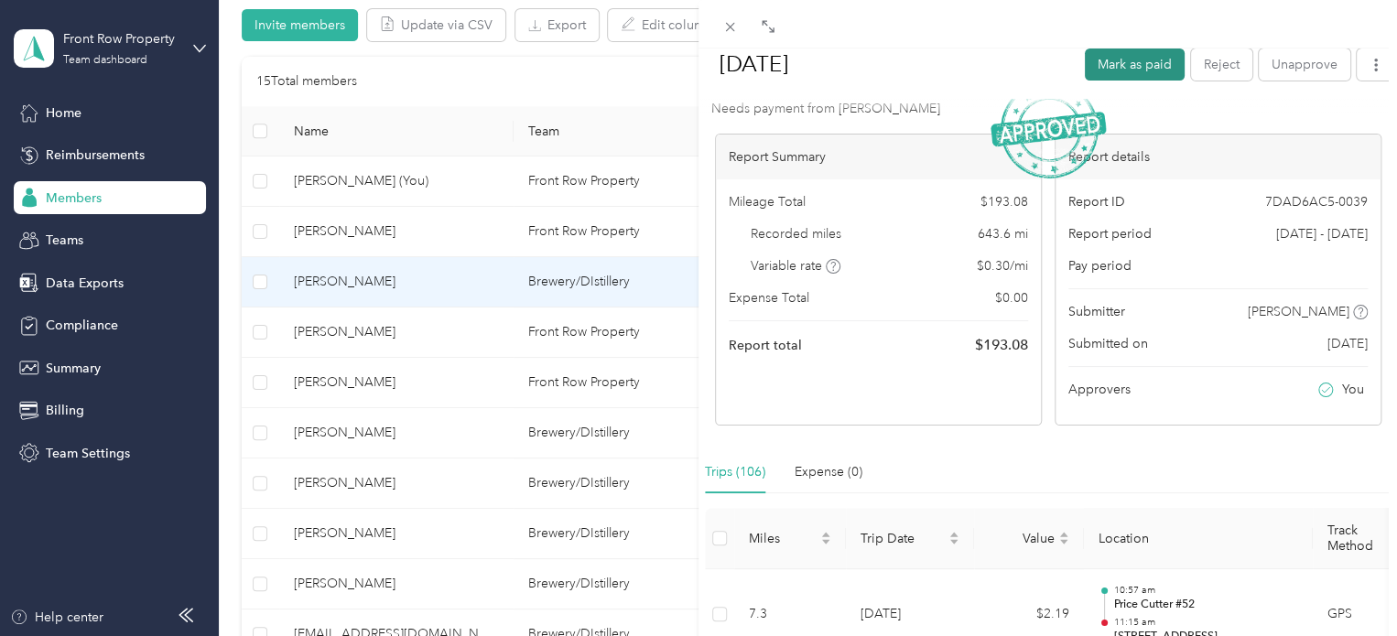
click at [1128, 66] on button "Mark as paid" at bounding box center [1134, 65] width 100 height 32
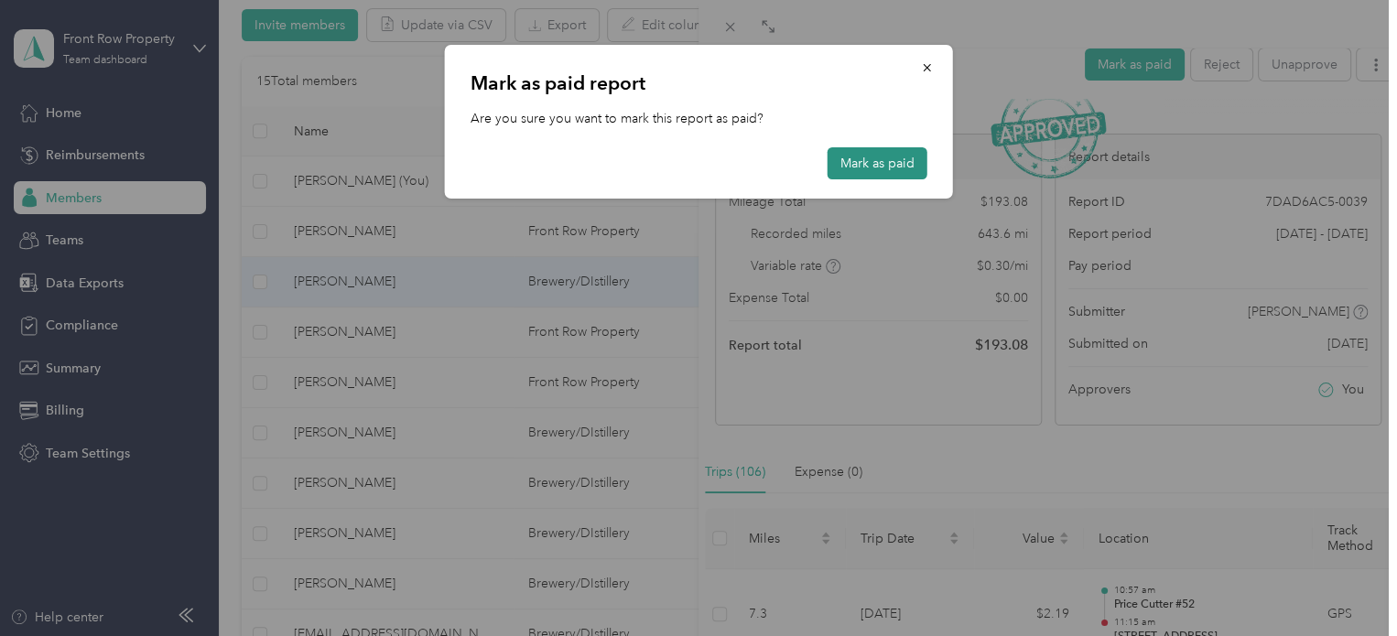
click at [869, 172] on button "Mark as paid" at bounding box center [877, 163] width 100 height 32
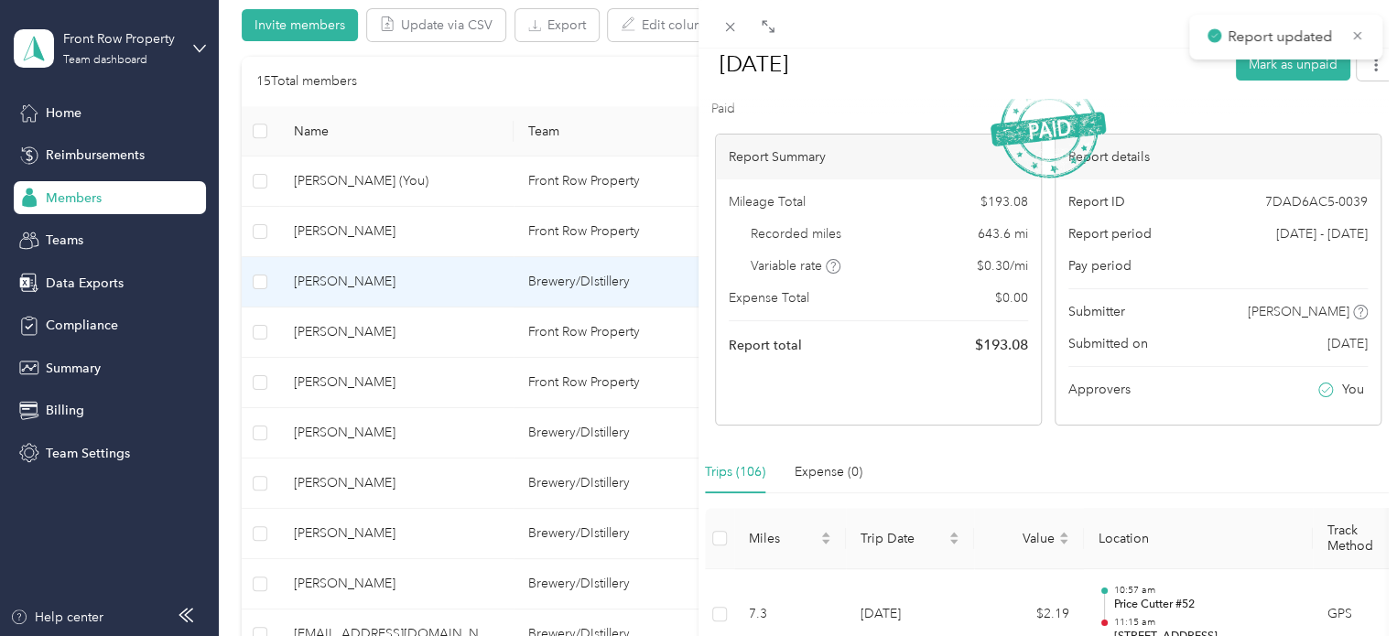
scroll to position [0, 0]
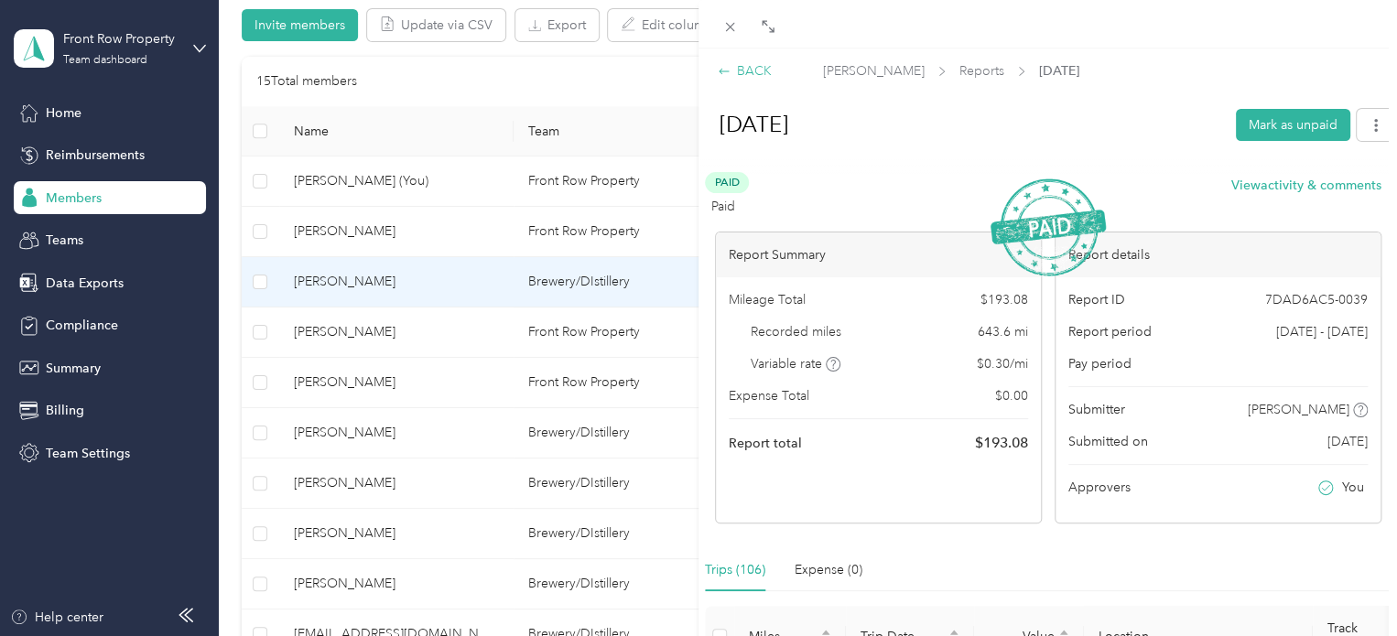
click at [754, 78] on div "BACK" at bounding box center [744, 70] width 54 height 19
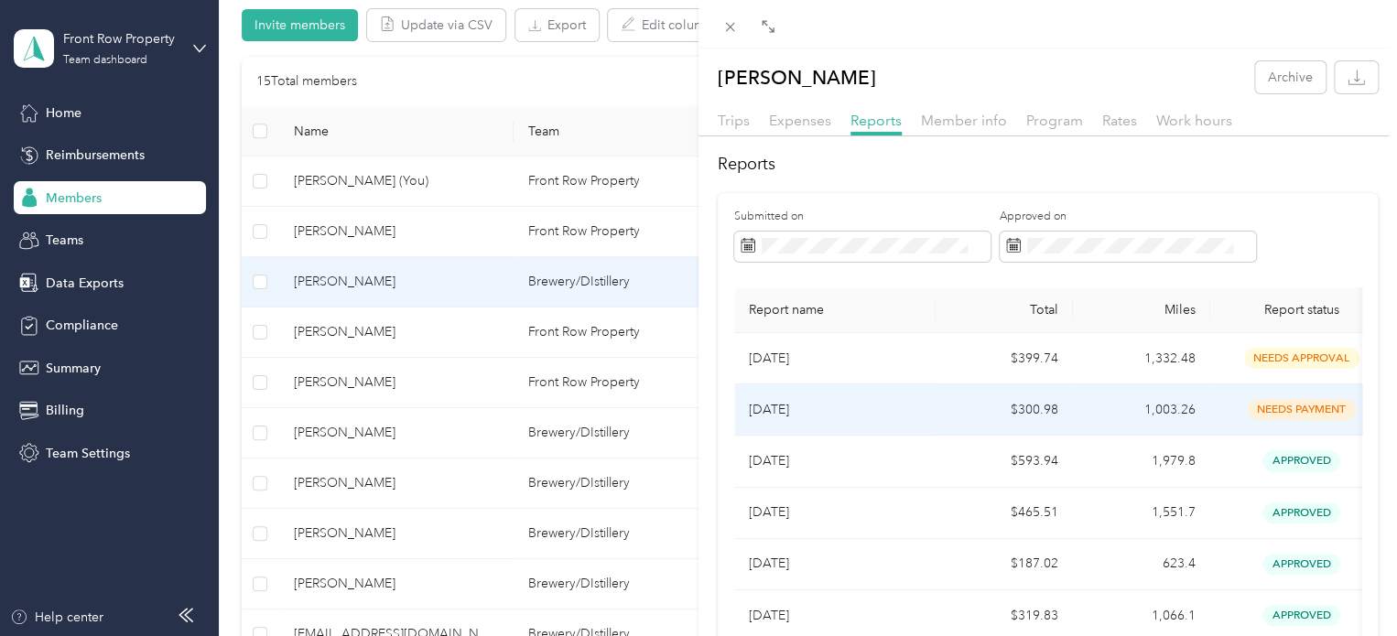
click at [784, 405] on p "[DATE]" at bounding box center [835, 410] width 172 height 20
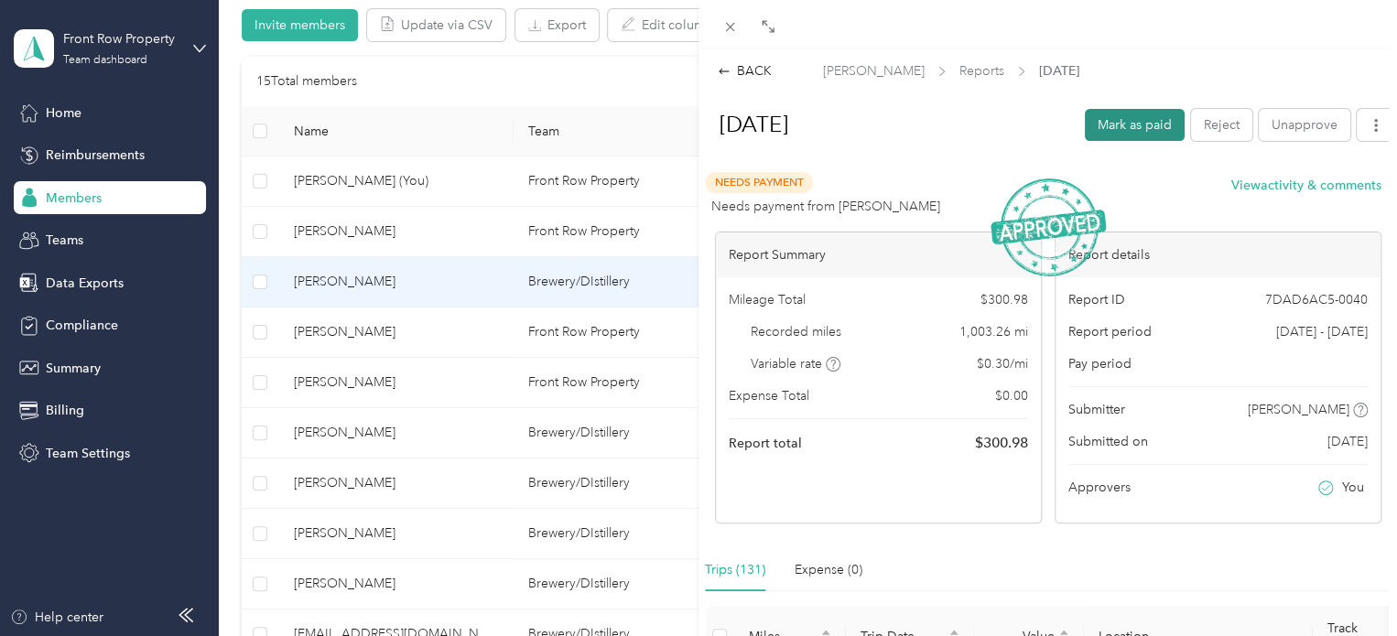
click at [1133, 121] on button "Mark as paid" at bounding box center [1134, 125] width 100 height 32
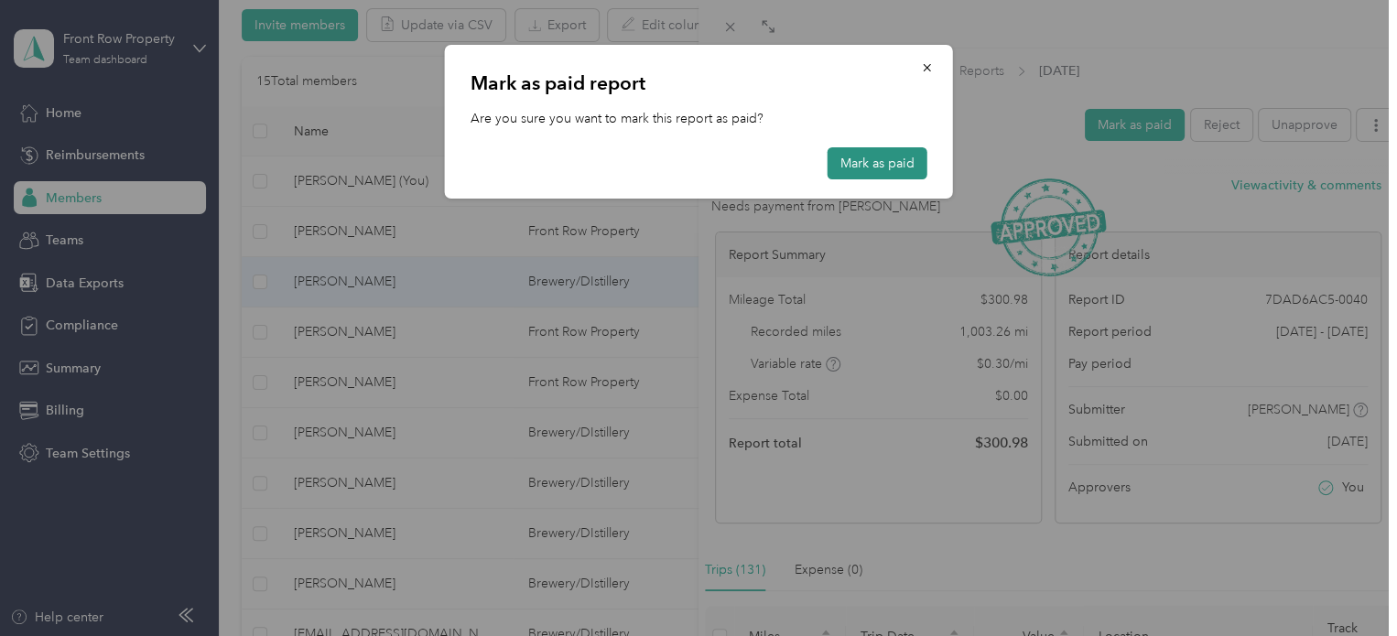
click at [842, 166] on button "Mark as paid" at bounding box center [877, 163] width 100 height 32
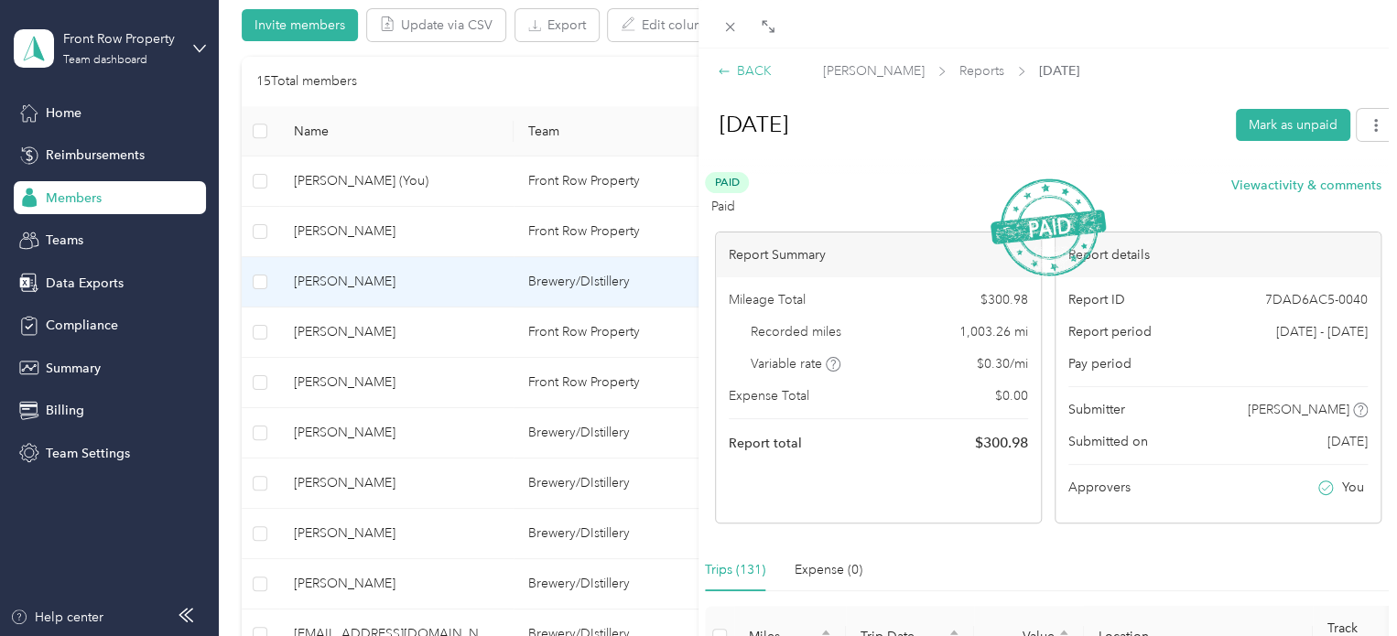
click at [758, 72] on div "BACK" at bounding box center [744, 70] width 54 height 19
